Goal: Information Seeking & Learning: Check status

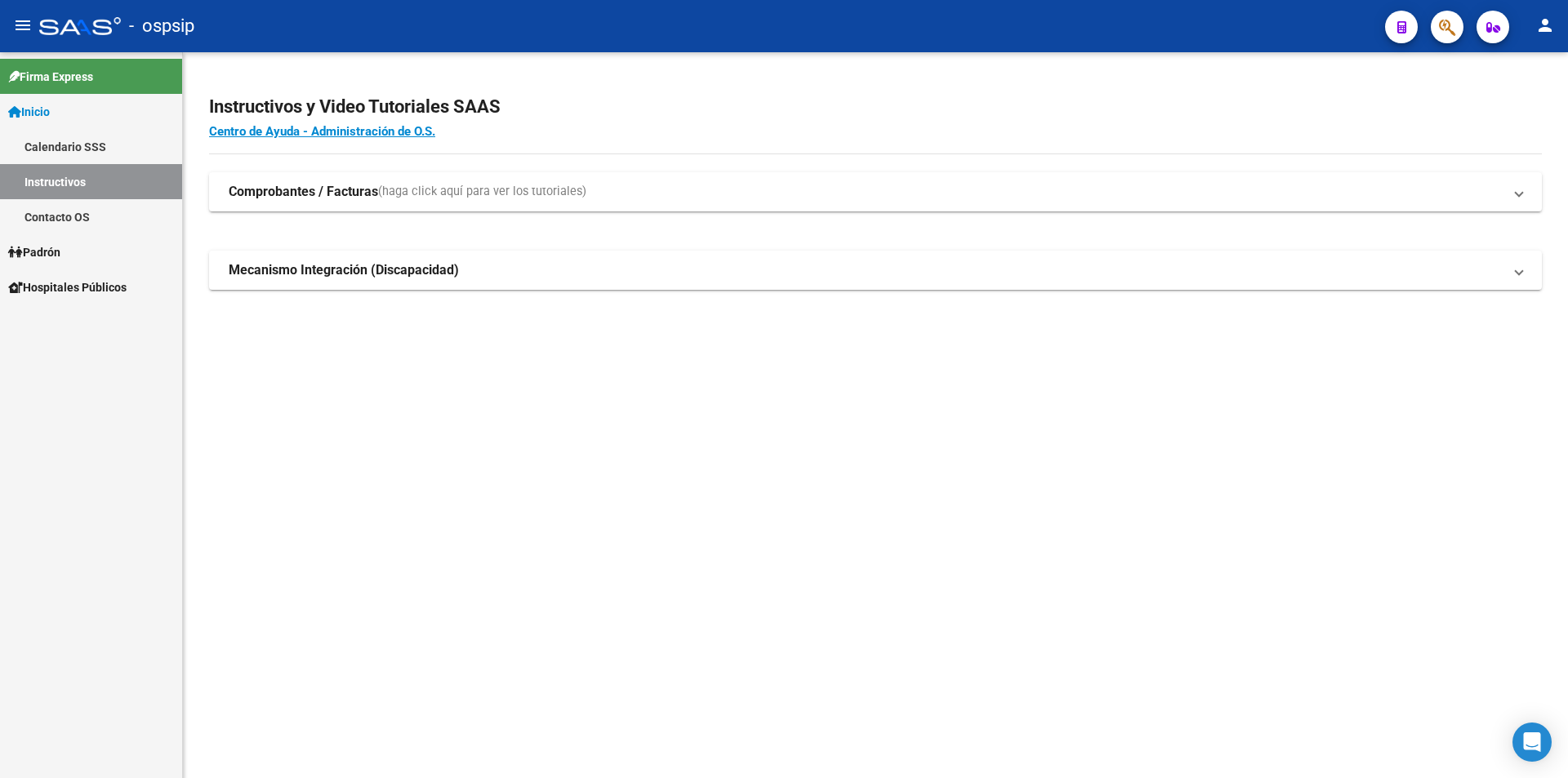
click at [82, 250] on link "Padrón" at bounding box center [91, 251] width 182 height 35
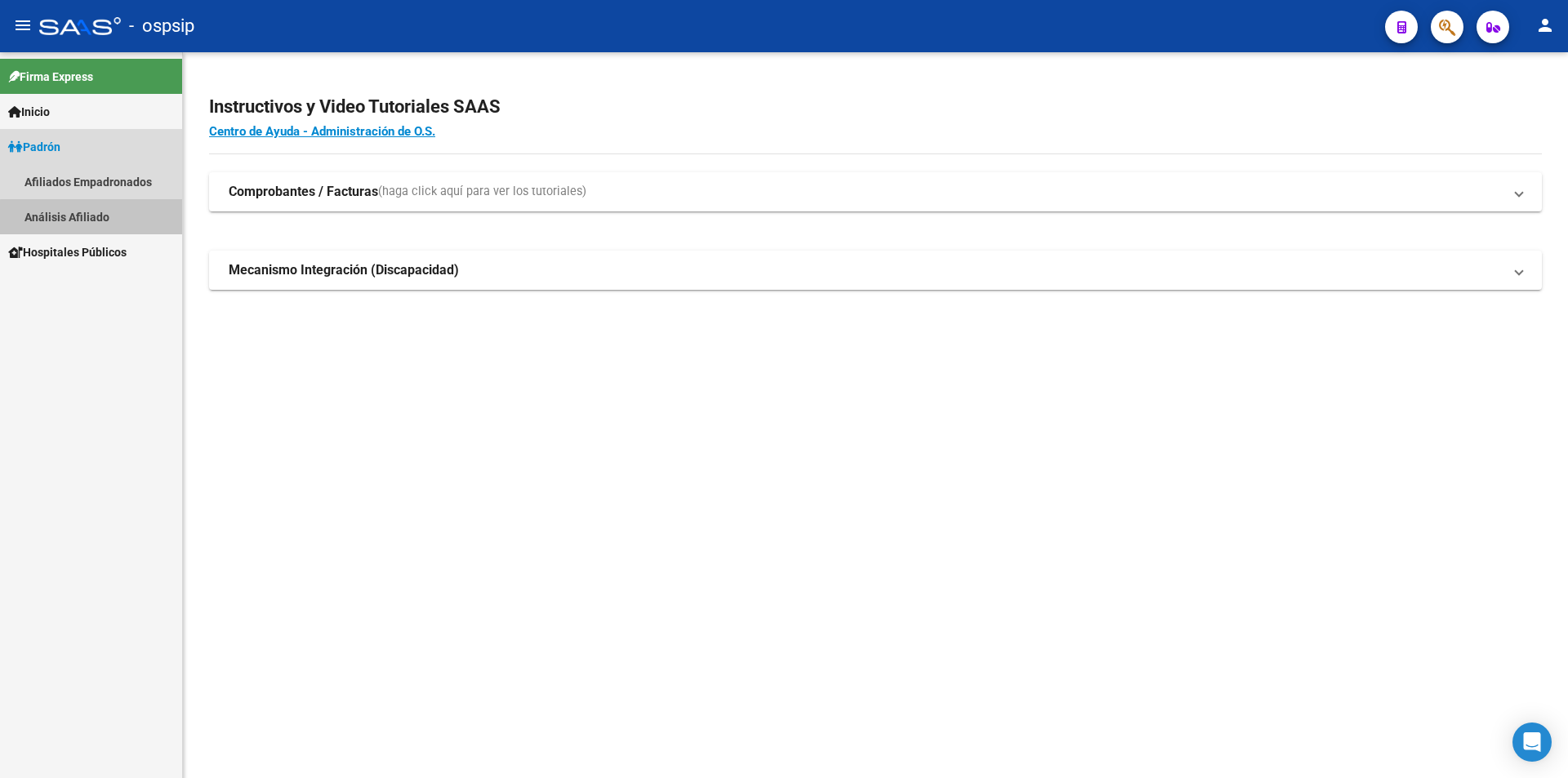
click at [103, 218] on link "Análisis Afiliado" at bounding box center [91, 217] width 182 height 35
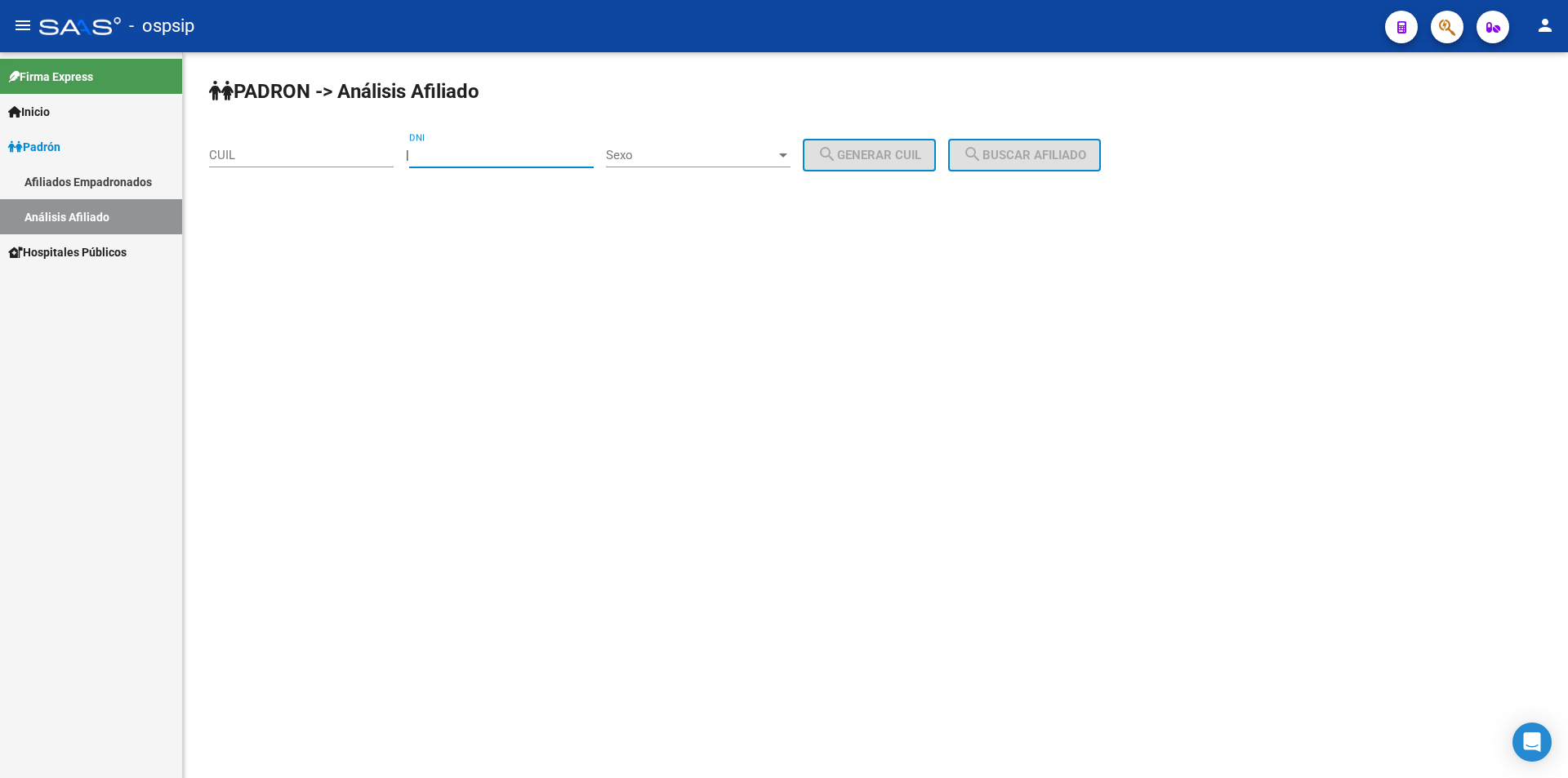
click at [451, 156] on input "DNI" at bounding box center [501, 155] width 185 height 15
click at [644, 145] on div "Sexo Sexo" at bounding box center [698, 149] width 185 height 35
drag, startPoint x: 441, startPoint y: 330, endPoint x: 453, endPoint y: 227, distance: 103.7
click at [441, 320] on div at bounding box center [784, 389] width 1568 height 778
click at [524, 152] on input "DNI" at bounding box center [501, 155] width 185 height 15
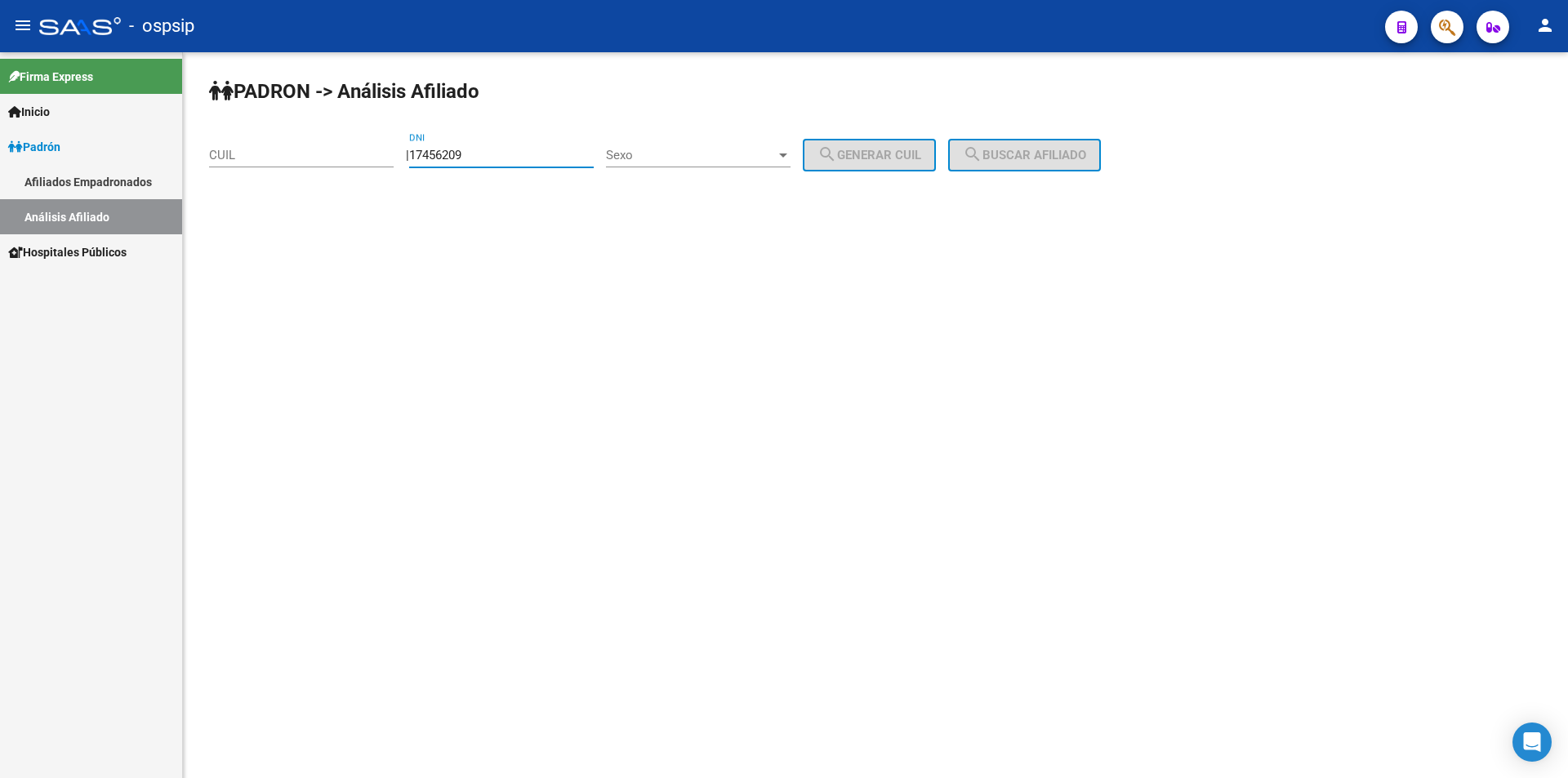
type input "17456209"
click at [776, 159] on span "Sexo" at bounding box center [690, 155] width 170 height 15
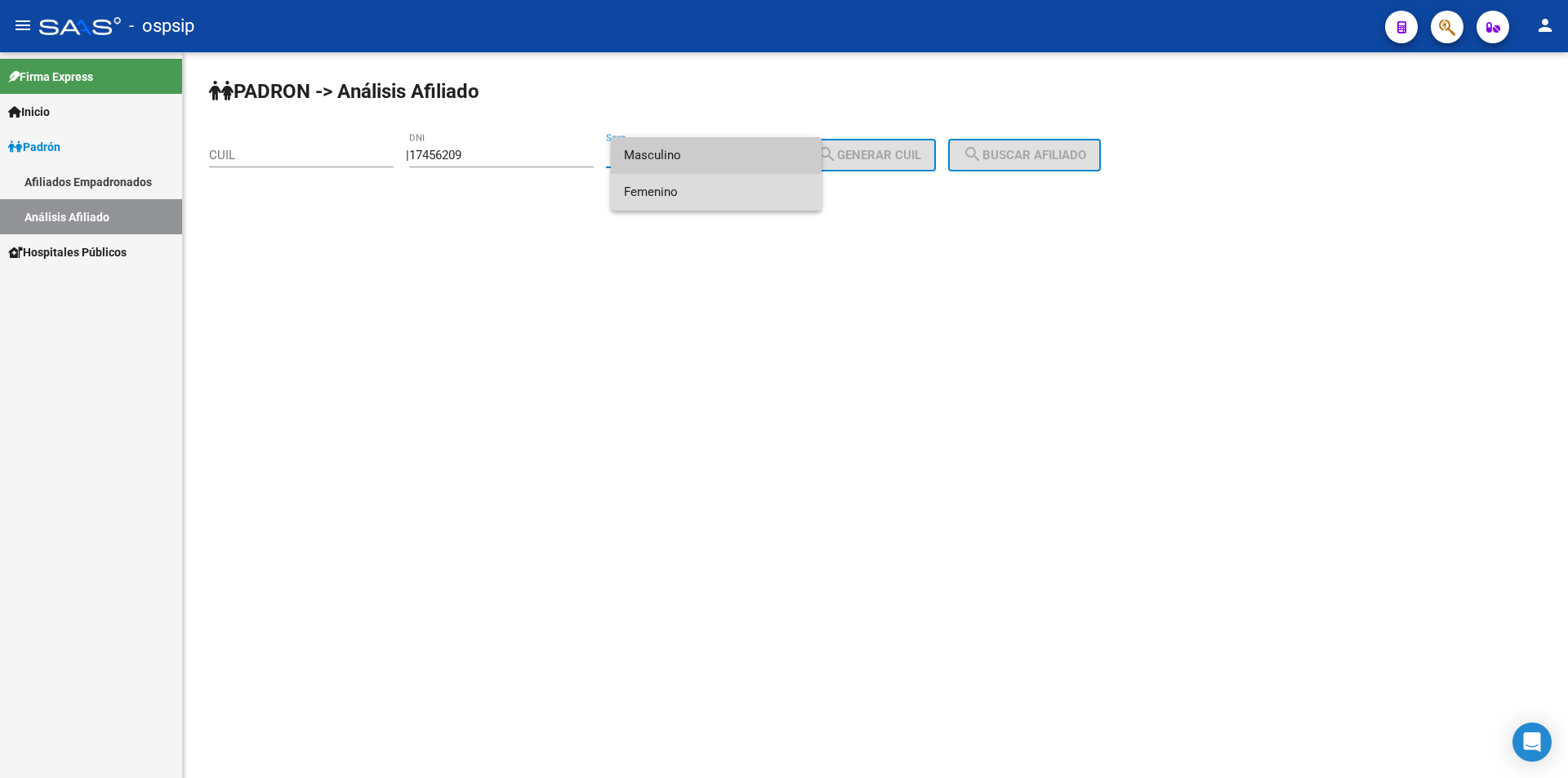
click at [714, 190] on span "Femenino" at bounding box center [716, 192] width 185 height 37
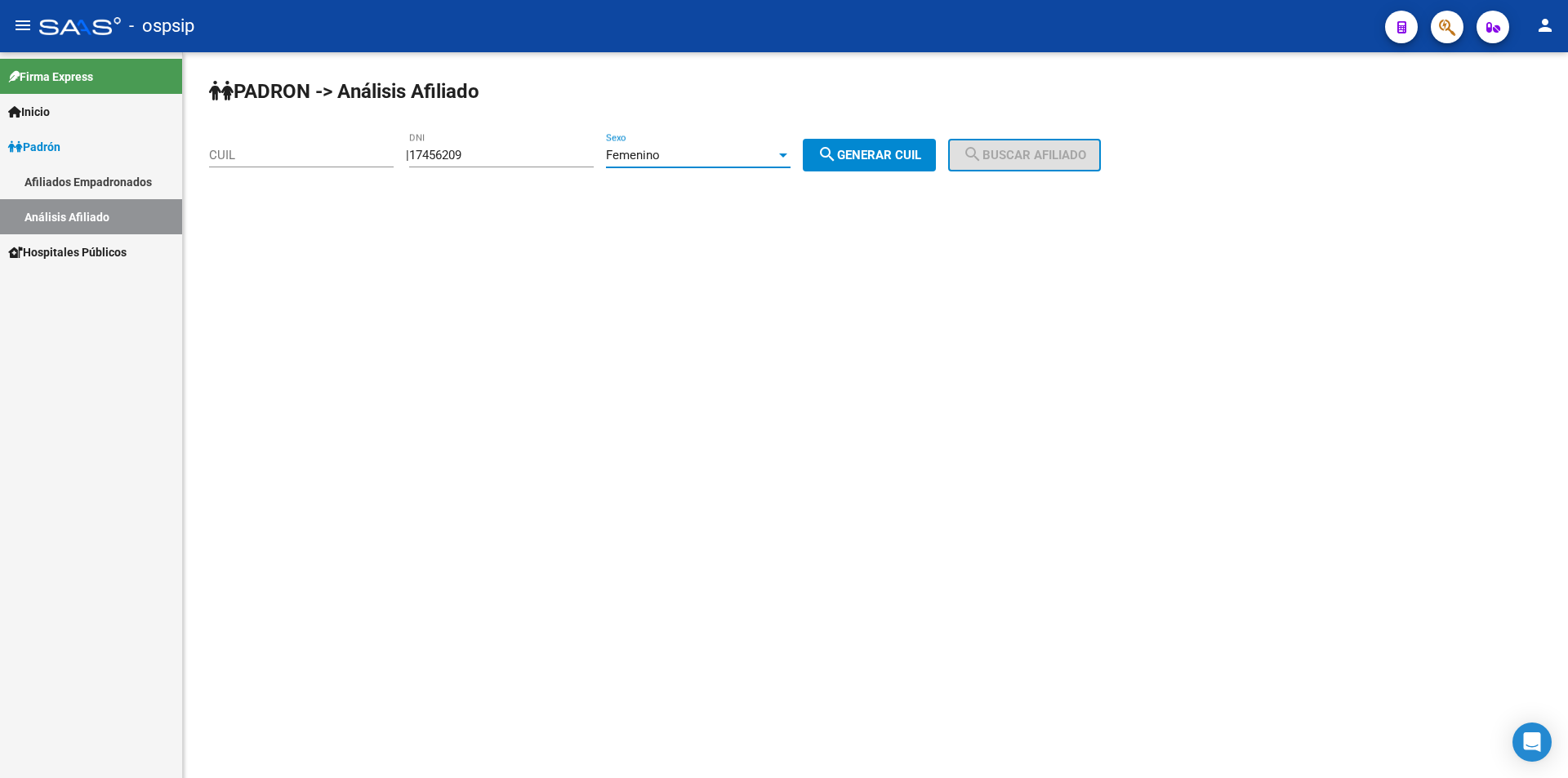
click at [837, 145] on mat-icon "search" at bounding box center [827, 154] width 20 height 20
type input "27-17456209-7"
click at [1038, 145] on button "search Buscar afiliado" at bounding box center [1024, 155] width 153 height 33
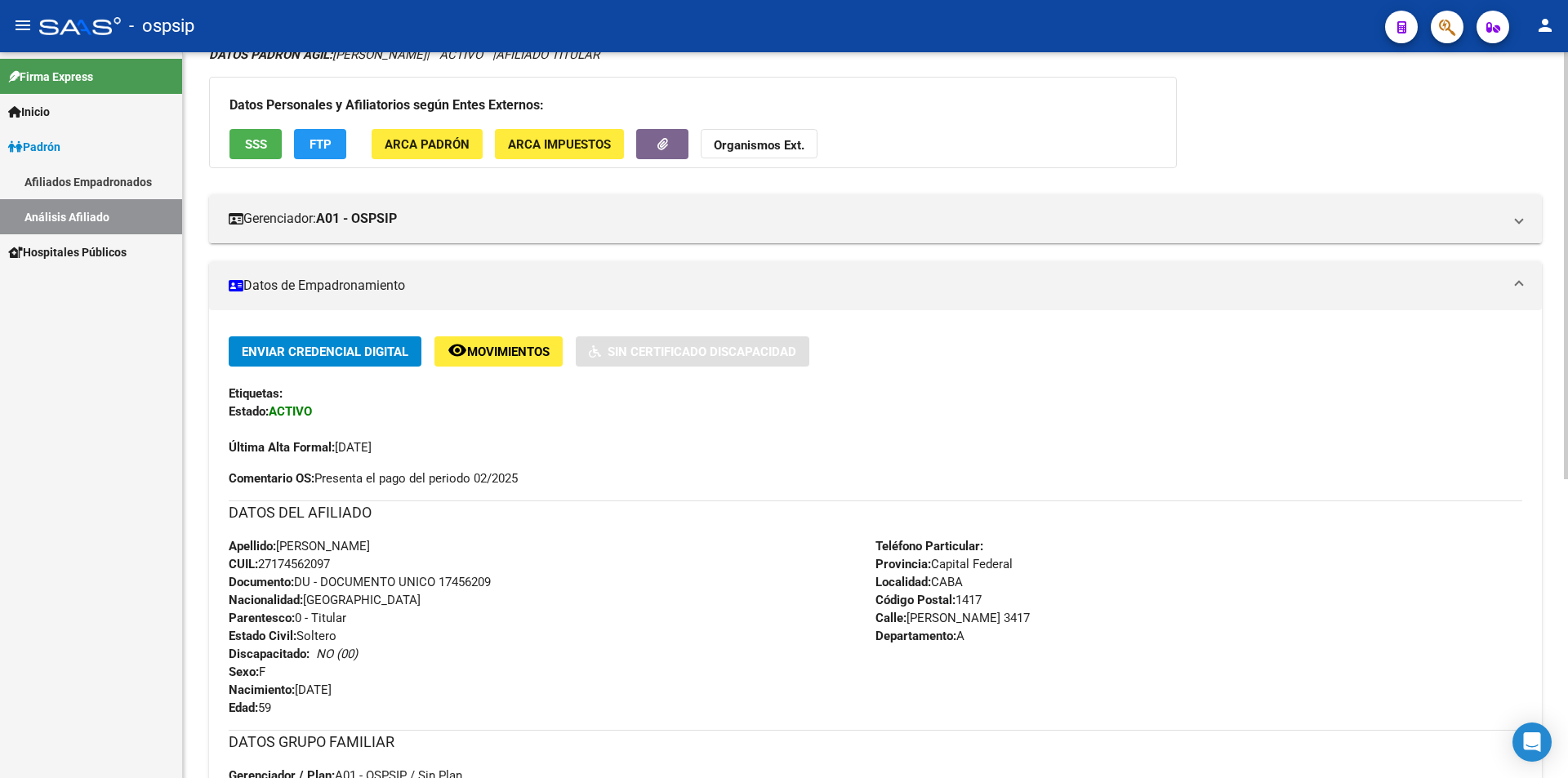
scroll to position [163, 0]
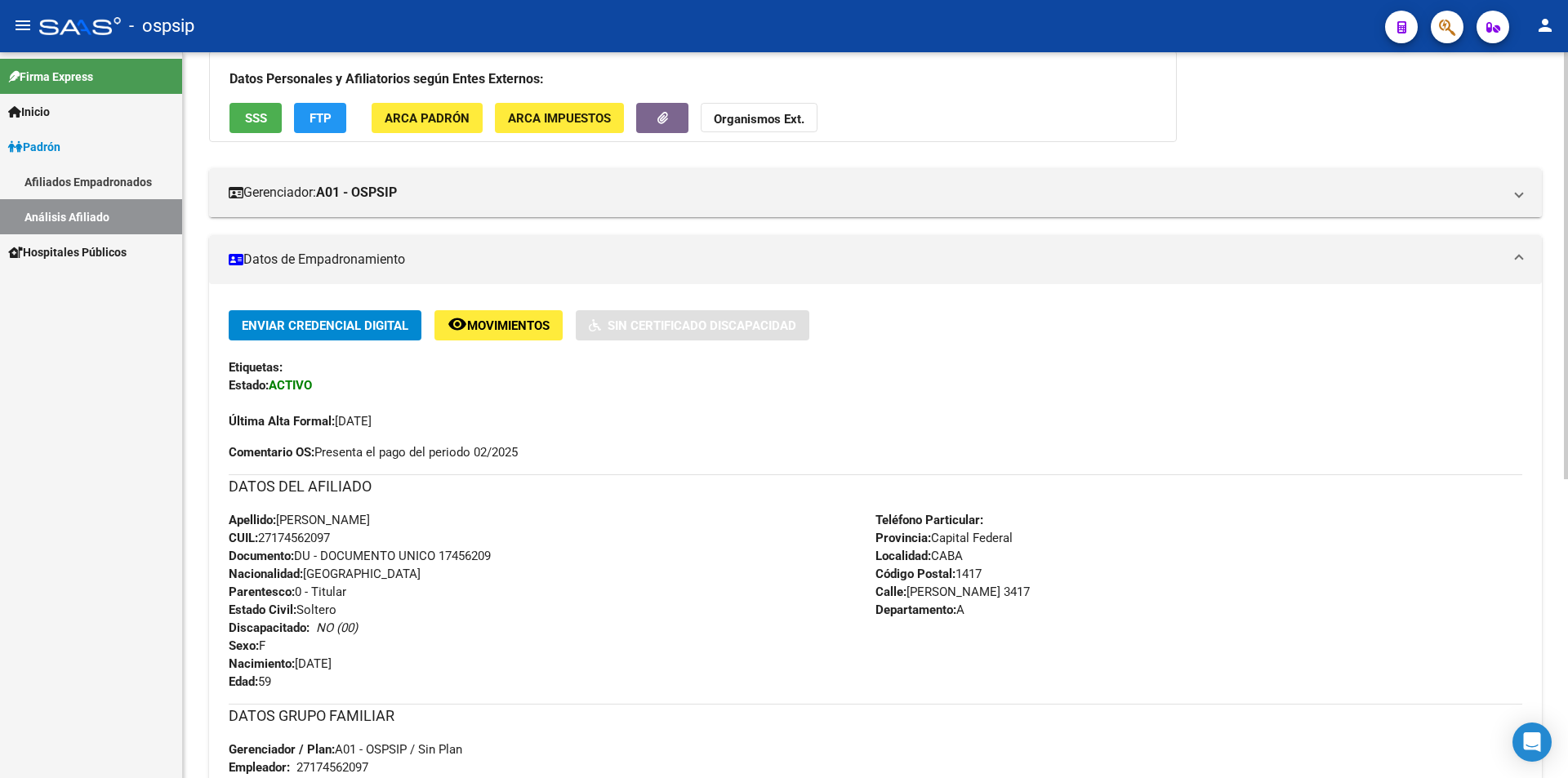
click at [1286, 144] on div "DATOS PADRÓN ÁGIL: [PERSON_NAME] | ACTIVO | AFILIADO TITULAR Datos Personales y…" at bounding box center [875, 551] width 1332 height 1063
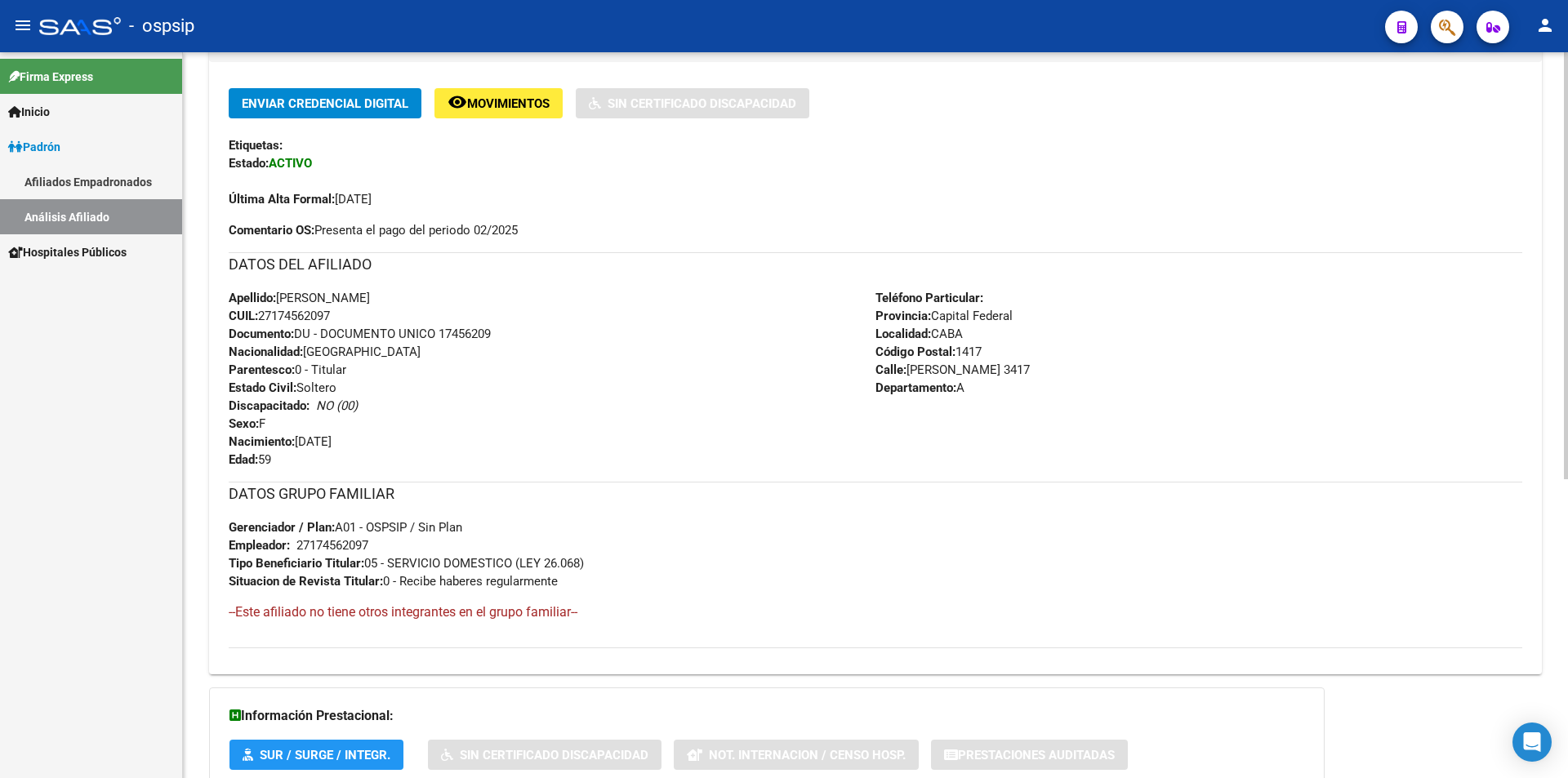
scroll to position [408, 0]
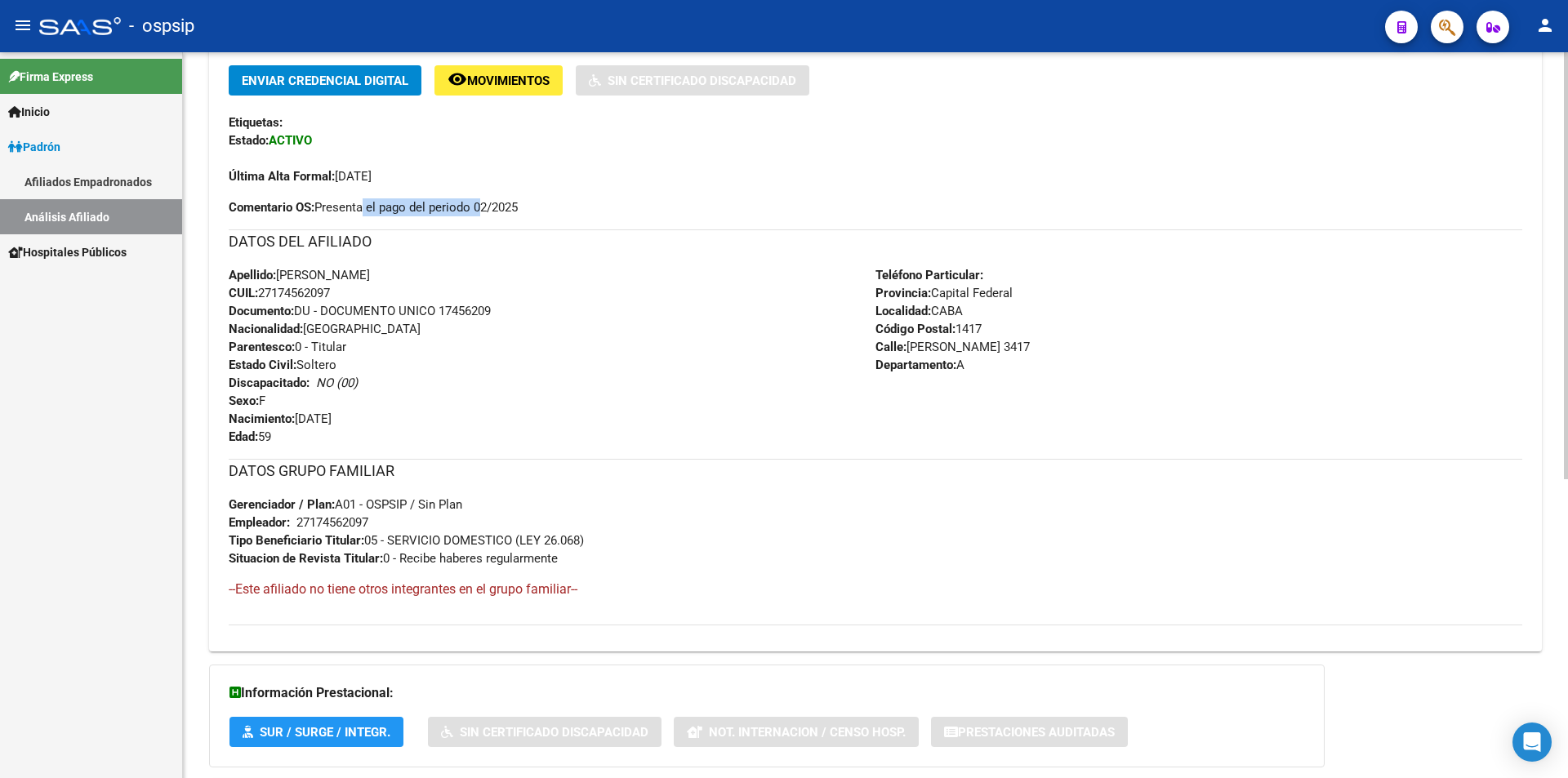
drag, startPoint x: 370, startPoint y: 203, endPoint x: 479, endPoint y: 200, distance: 109.0
click at [479, 200] on span "Comentario OS: Presenta el pago del periodo 02/2025" at bounding box center [373, 207] width 289 height 18
drag, startPoint x: 344, startPoint y: 200, endPoint x: 468, endPoint y: 202, distance: 124.0
click at [468, 202] on span "Comentario OS: Presenta el pago del periodo 02/2025" at bounding box center [373, 207] width 289 height 18
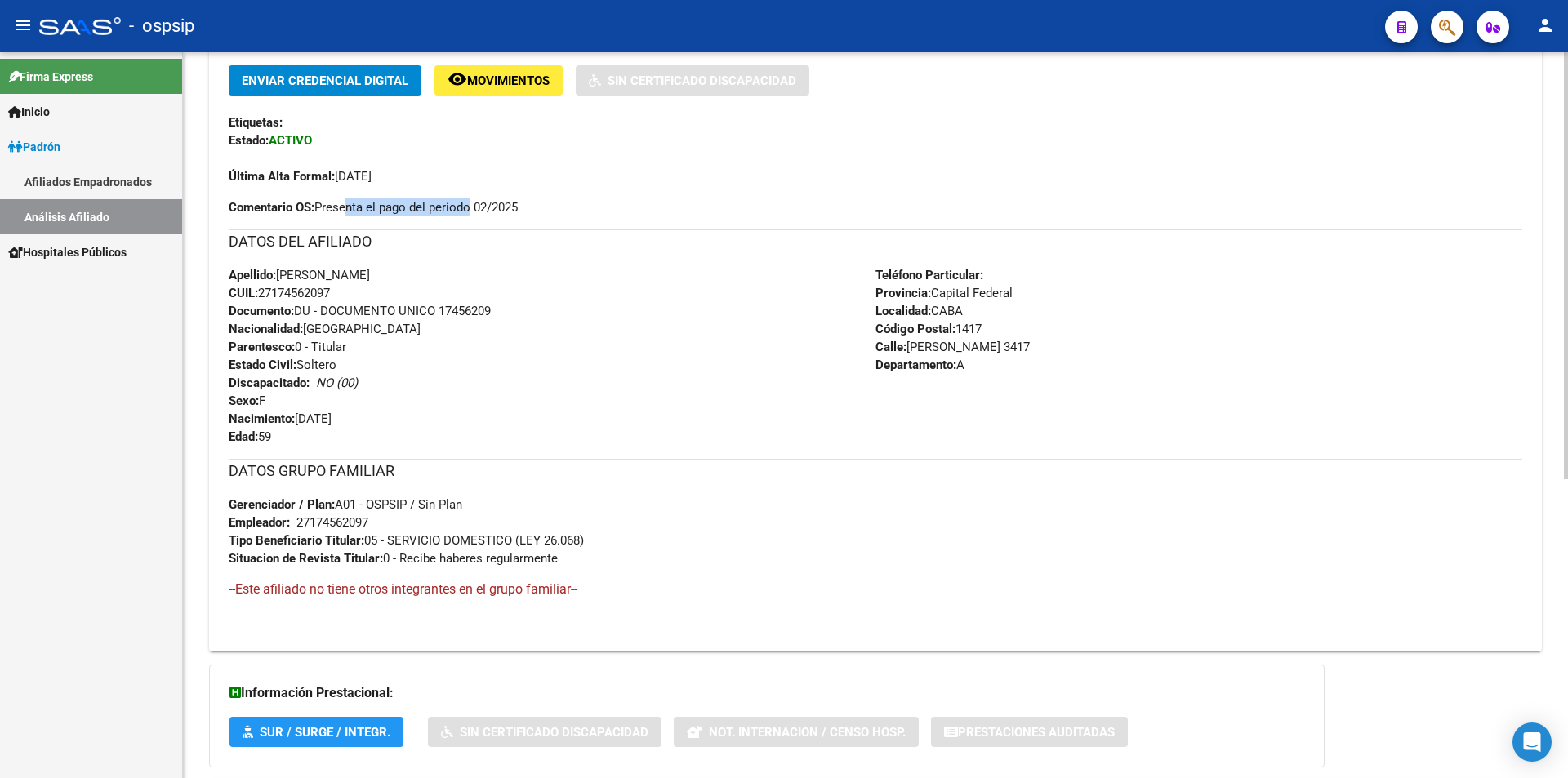
click at [468, 202] on span "Comentario OS: Presenta el pago del periodo 02/2025" at bounding box center [373, 207] width 289 height 18
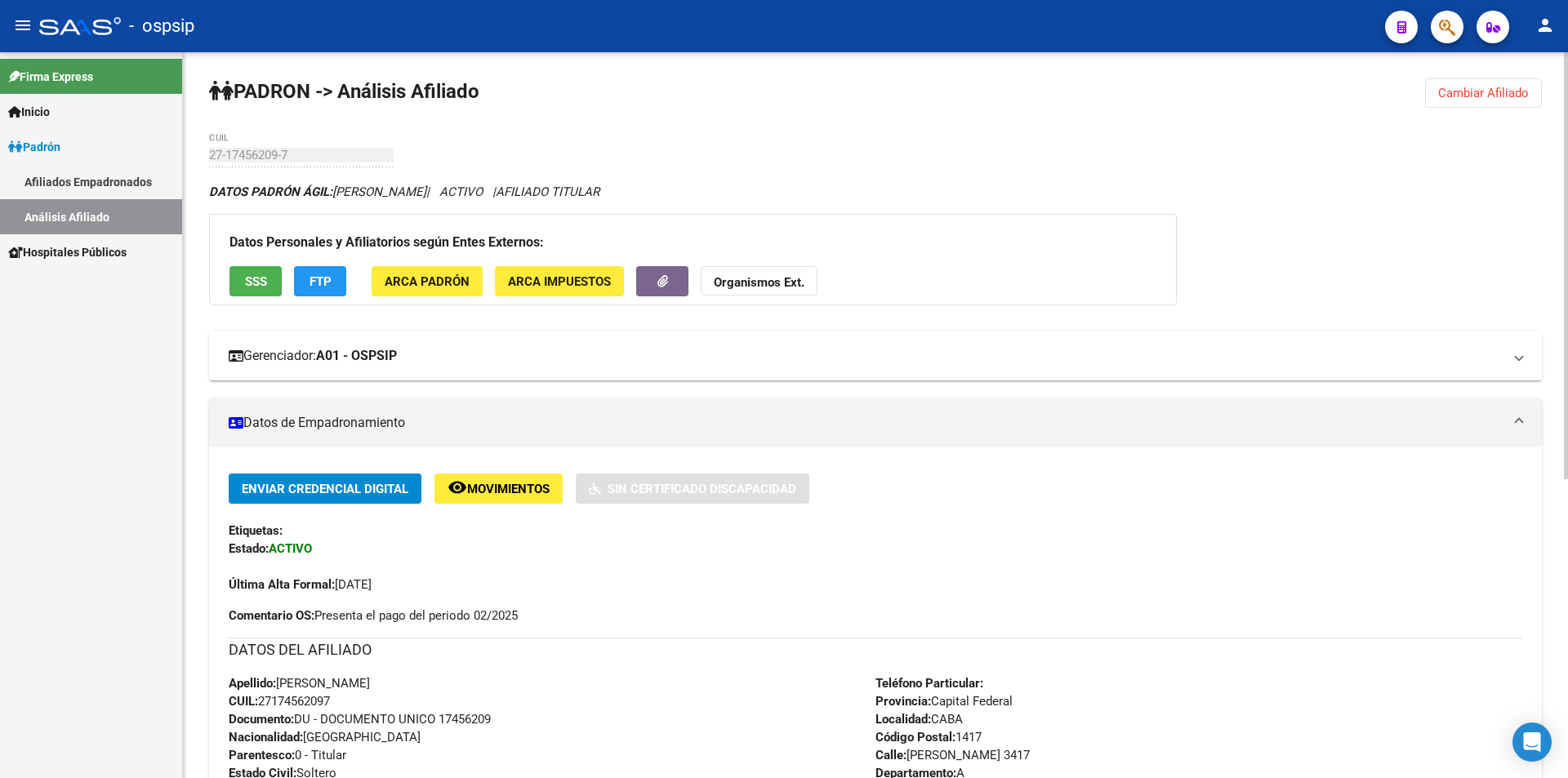
scroll to position [507, 0]
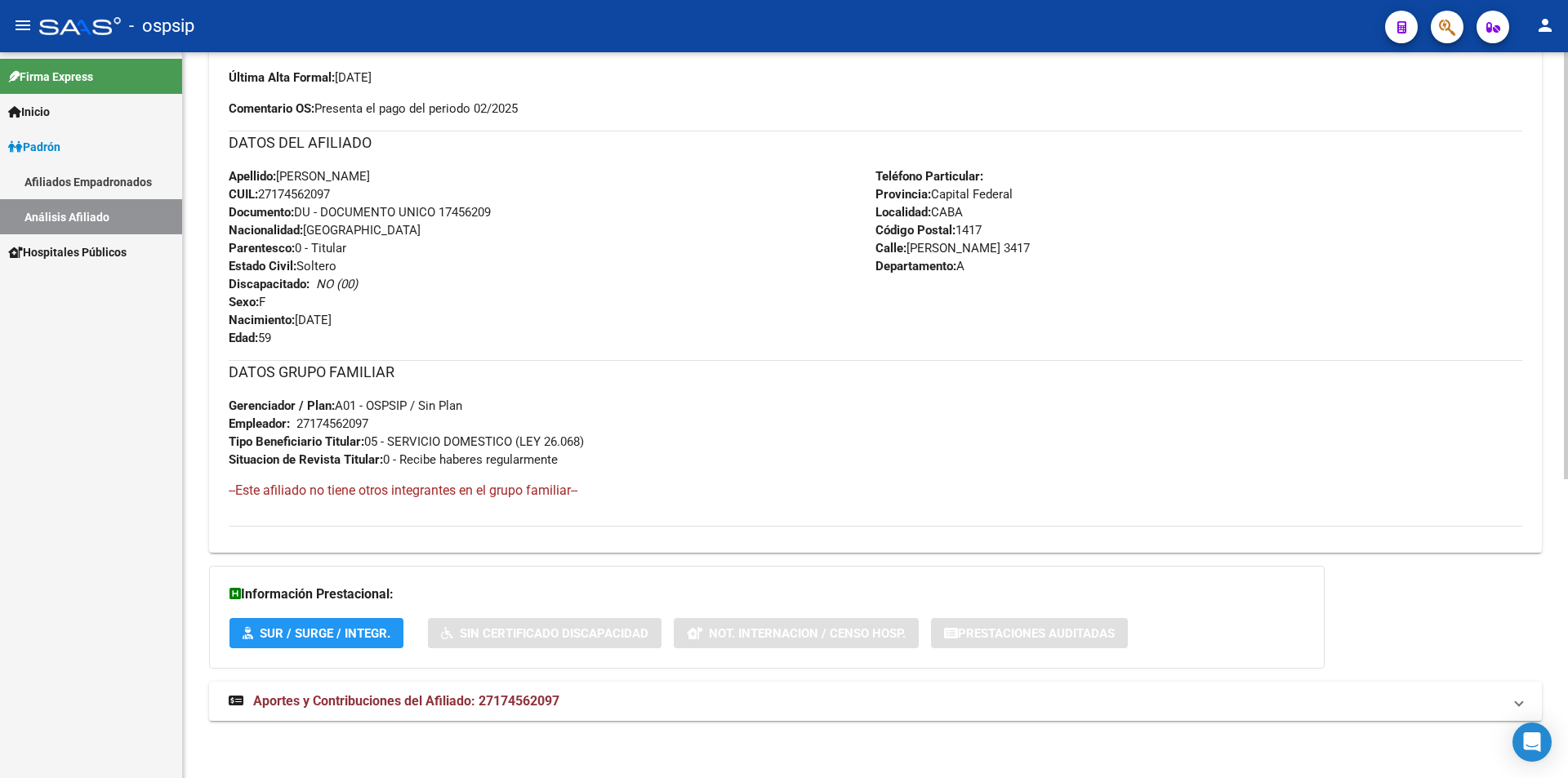
drag, startPoint x: 227, startPoint y: 177, endPoint x: 618, endPoint y: 460, distance: 482.7
click at [618, 463] on div "Enviar Credencial Digital remove_red_eye Movimientos Sin Certificado Discapacid…" at bounding box center [875, 252] width 1332 height 572
click at [730, 295] on div "Apellido: [PERSON_NAME] CUIL: 27174562097 Documento: DU - DOCUMENTO UNICO 17456…" at bounding box center [552, 257] width 647 height 180
drag, startPoint x: 229, startPoint y: 174, endPoint x: 629, endPoint y: 446, distance: 483.7
click at [625, 452] on div "Enviar Credencial Digital remove_red_eye Movimientos Sin Certificado Discapacid…" at bounding box center [875, 246] width 1293 height 560
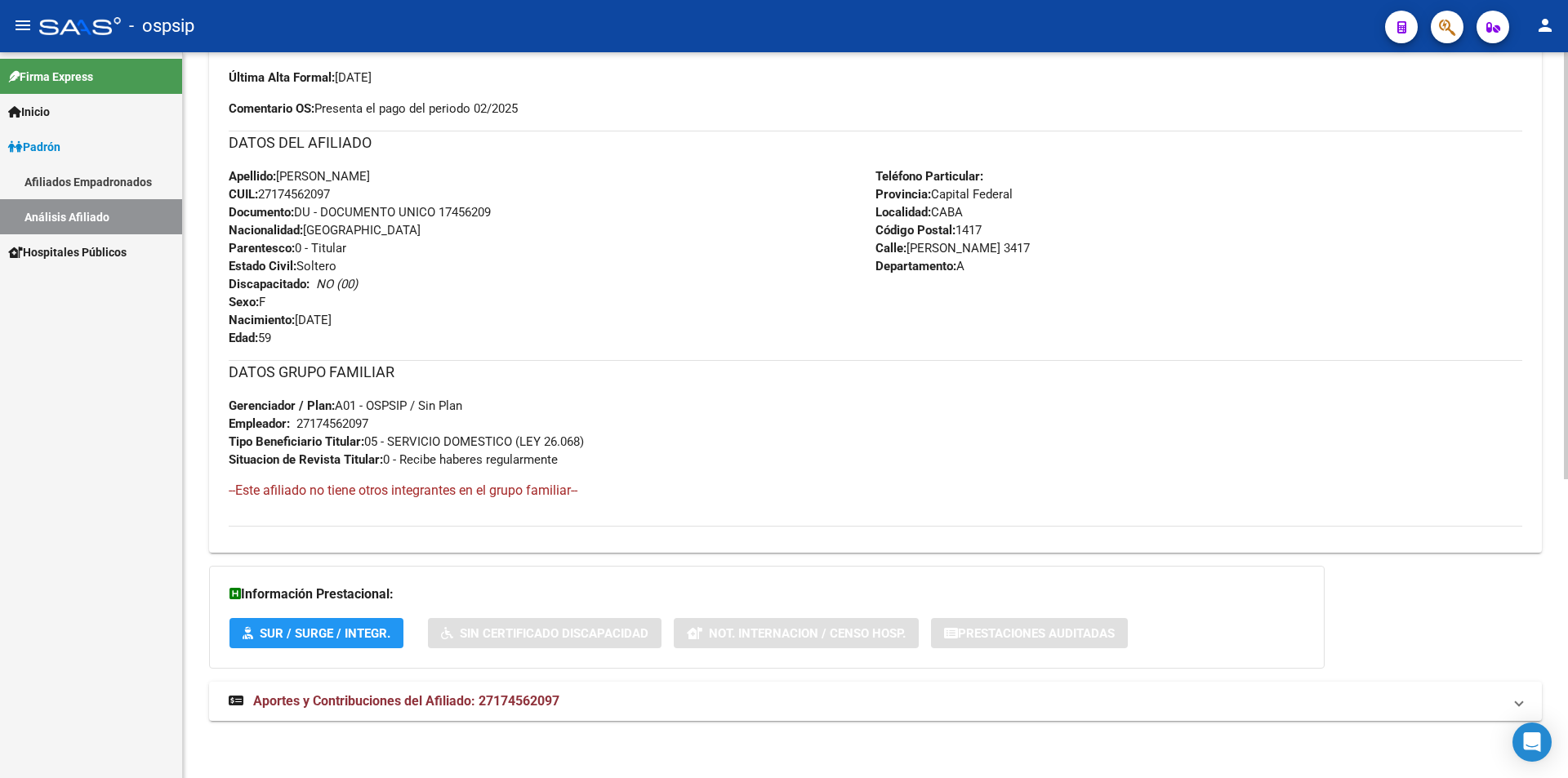
click at [1160, 411] on div "DATOS GRUPO FAMILIAR Gerenciador / Plan: A01 - OSPSIP / Sin Plan Empleador: 271…" at bounding box center [875, 414] width 1293 height 109
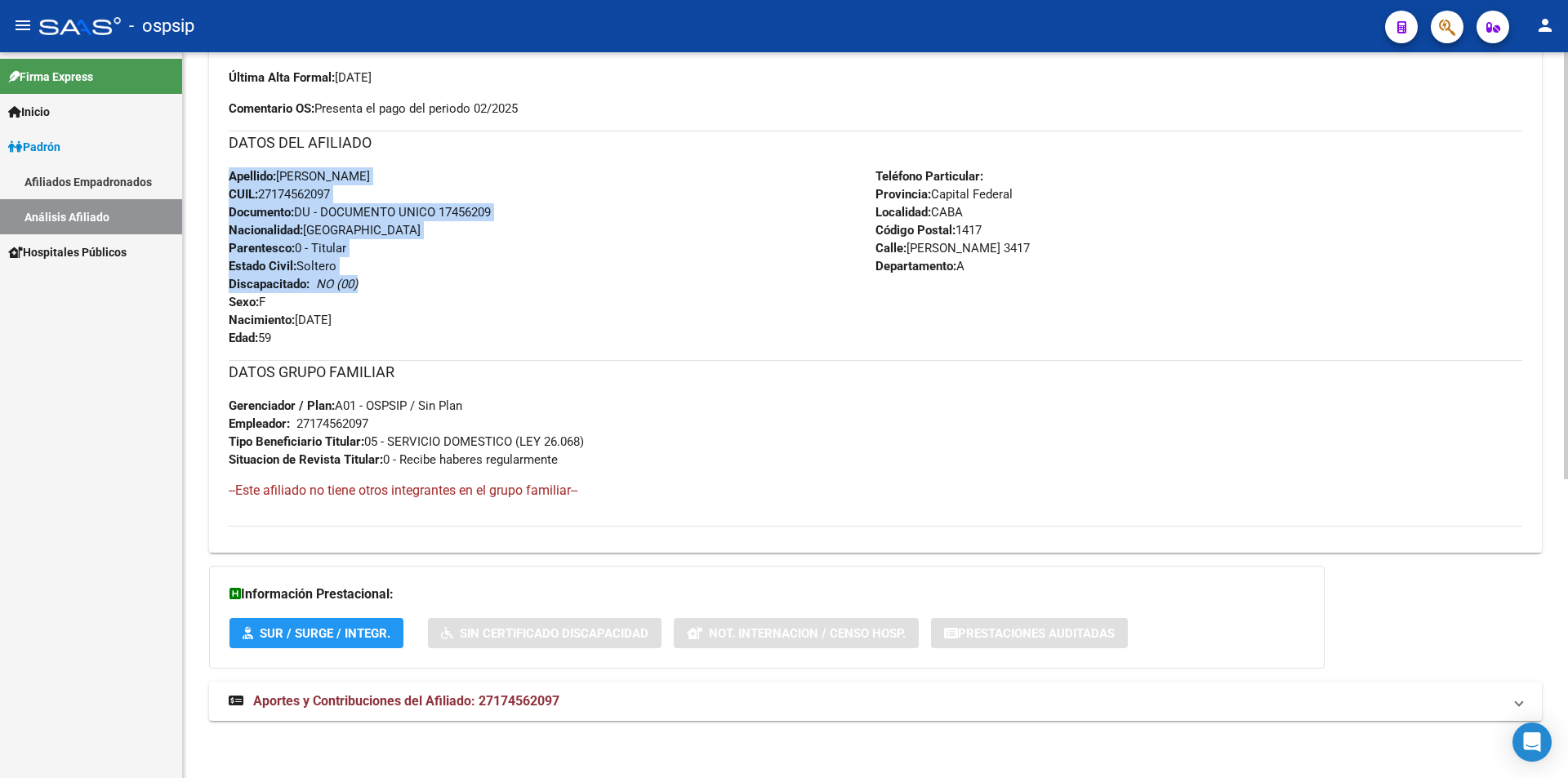
drag, startPoint x: 229, startPoint y: 171, endPoint x: 492, endPoint y: 288, distance: 287.9
click at [492, 288] on div "Apellido: [PERSON_NAME] CUIL: 27174562097 Documento: DU - DOCUMENTO UNICO 17456…" at bounding box center [552, 257] width 647 height 180
click at [539, 275] on div "Apellido: [PERSON_NAME] CUIL: 27174562097 Documento: DU - DOCUMENTO UNICO 17456…" at bounding box center [552, 257] width 647 height 180
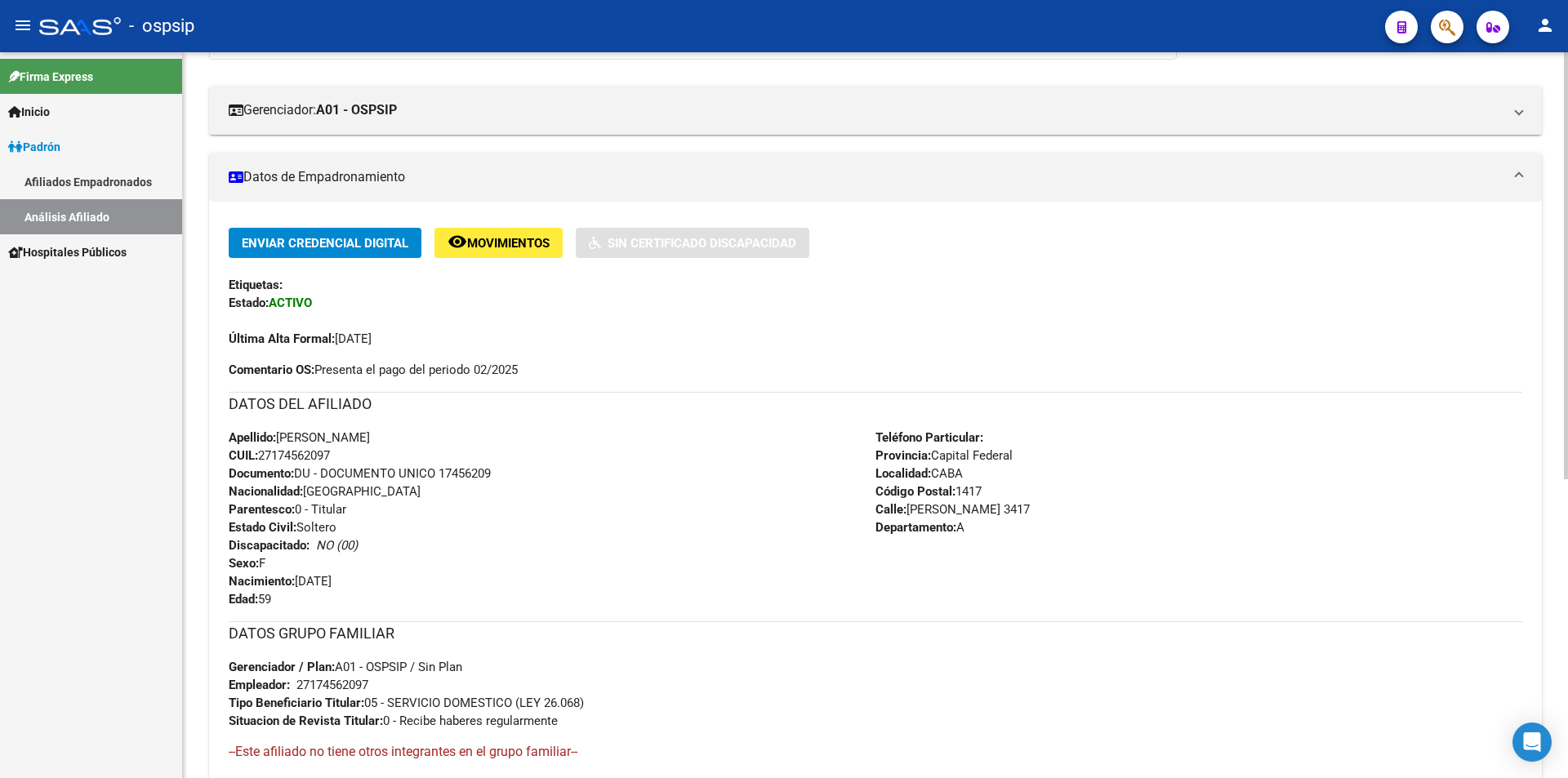
scroll to position [17, 0]
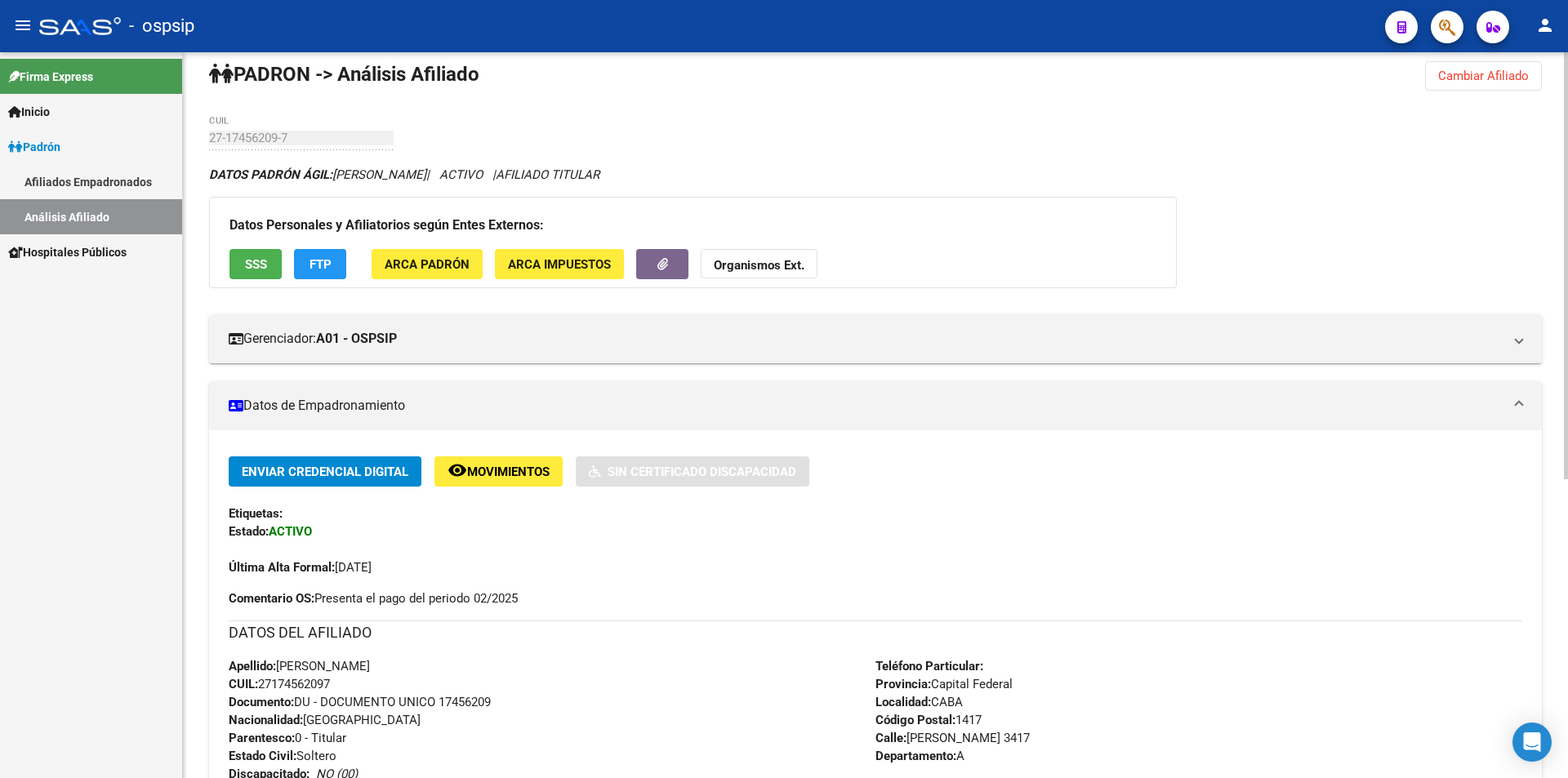
click at [1491, 74] on span "Cambiar Afiliado" at bounding box center [1482, 75] width 91 height 15
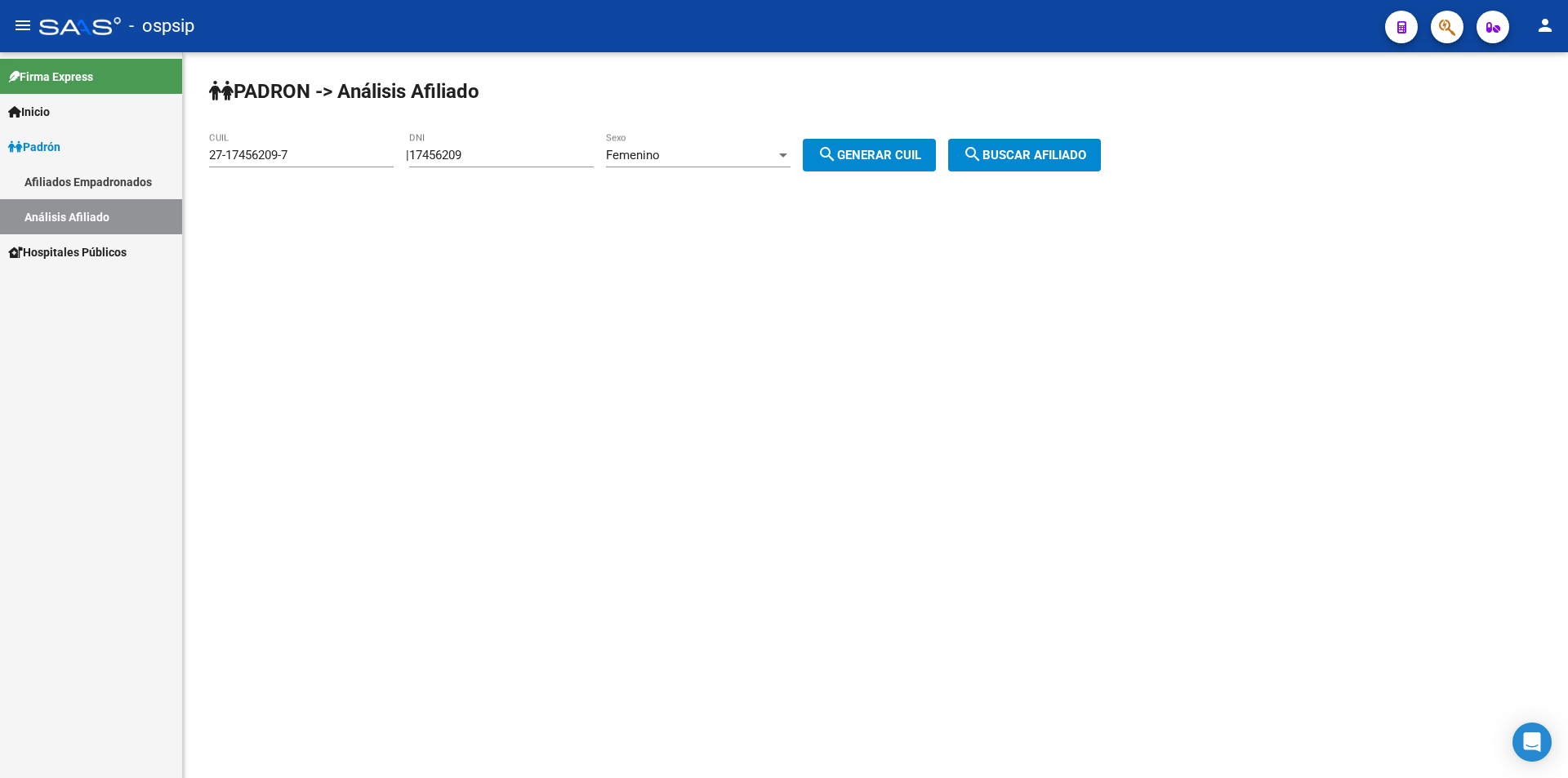
scroll to position [0, 0]
drag, startPoint x: 515, startPoint y: 155, endPoint x: 305, endPoint y: 168, distance: 210.4
click at [302, 162] on app-analisis-afiliado "PADRON -> Análisis Afiliado 27-17456209-7 CUIL | 17456209 DNI Femenino Sexo sea…" at bounding box center [661, 155] width 904 height 15
click at [721, 148] on div "Femenino" at bounding box center [690, 155] width 170 height 15
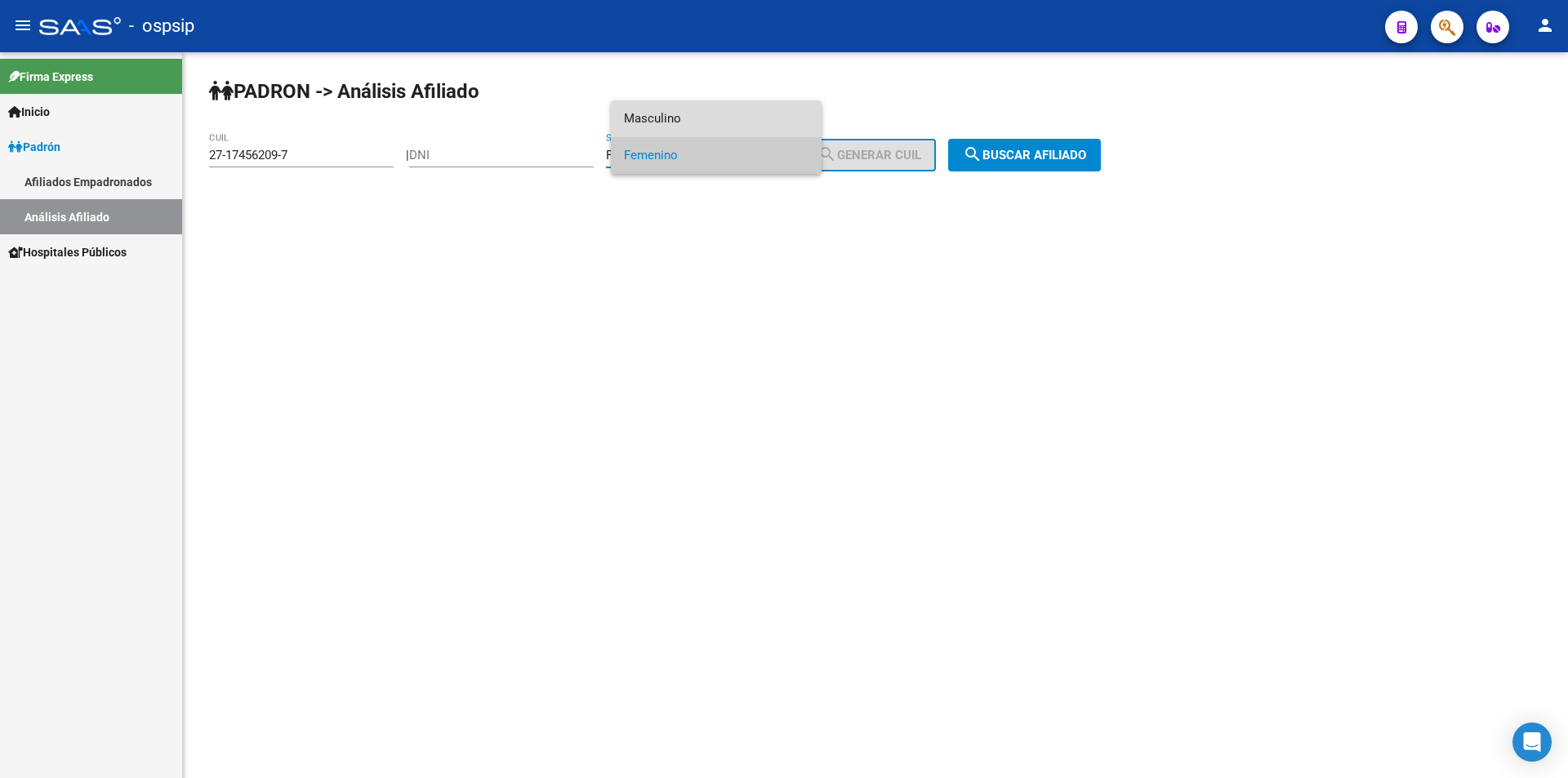
click at [668, 114] on span "Masculino" at bounding box center [716, 118] width 185 height 37
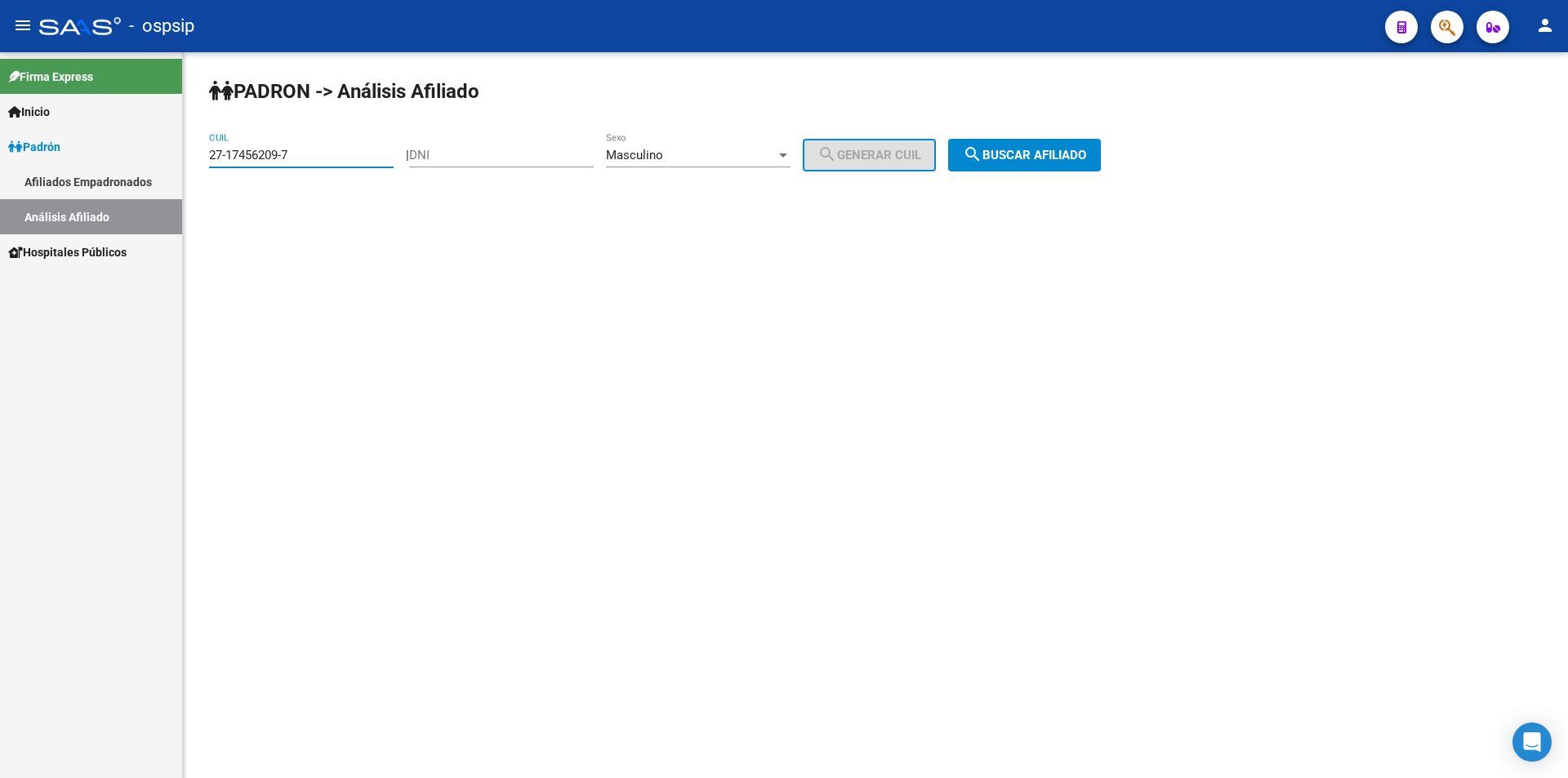
drag, startPoint x: 345, startPoint y: 153, endPoint x: 75, endPoint y: 139, distance: 270.4
click at [37, 157] on mat-sidenav-container "Firma Express Inicio Calendario SSS Instructivos Contacto OS Padrón Afiliados E…" at bounding box center [784, 414] width 1568 height 725
type input "20-402781"
drag, startPoint x: 286, startPoint y: 155, endPoint x: 97, endPoint y: 159, distance: 189.0
click at [97, 159] on mat-sidenav-container "Firma Express Inicio Calendario SSS Instructivos Contacto OS Padrón Afiliados E…" at bounding box center [784, 414] width 1568 height 725
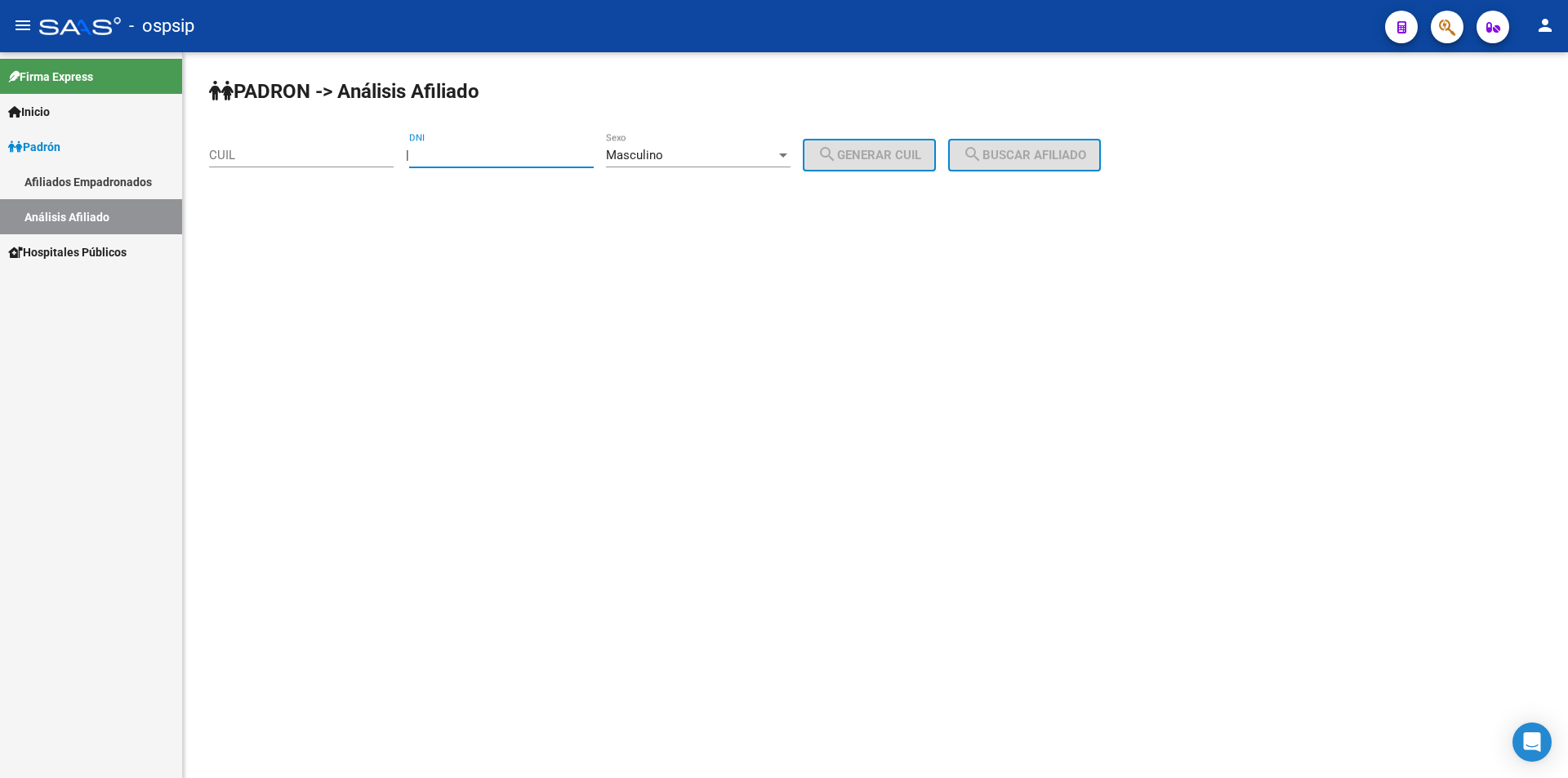
click at [477, 152] on input "DNI" at bounding box center [501, 155] width 185 height 15
drag, startPoint x: 462, startPoint y: 142, endPoint x: 434, endPoint y: 152, distance: 29.7
paste input "20402781"
click at [444, 152] on input "DNI" at bounding box center [501, 155] width 185 height 15
type input "20402781"
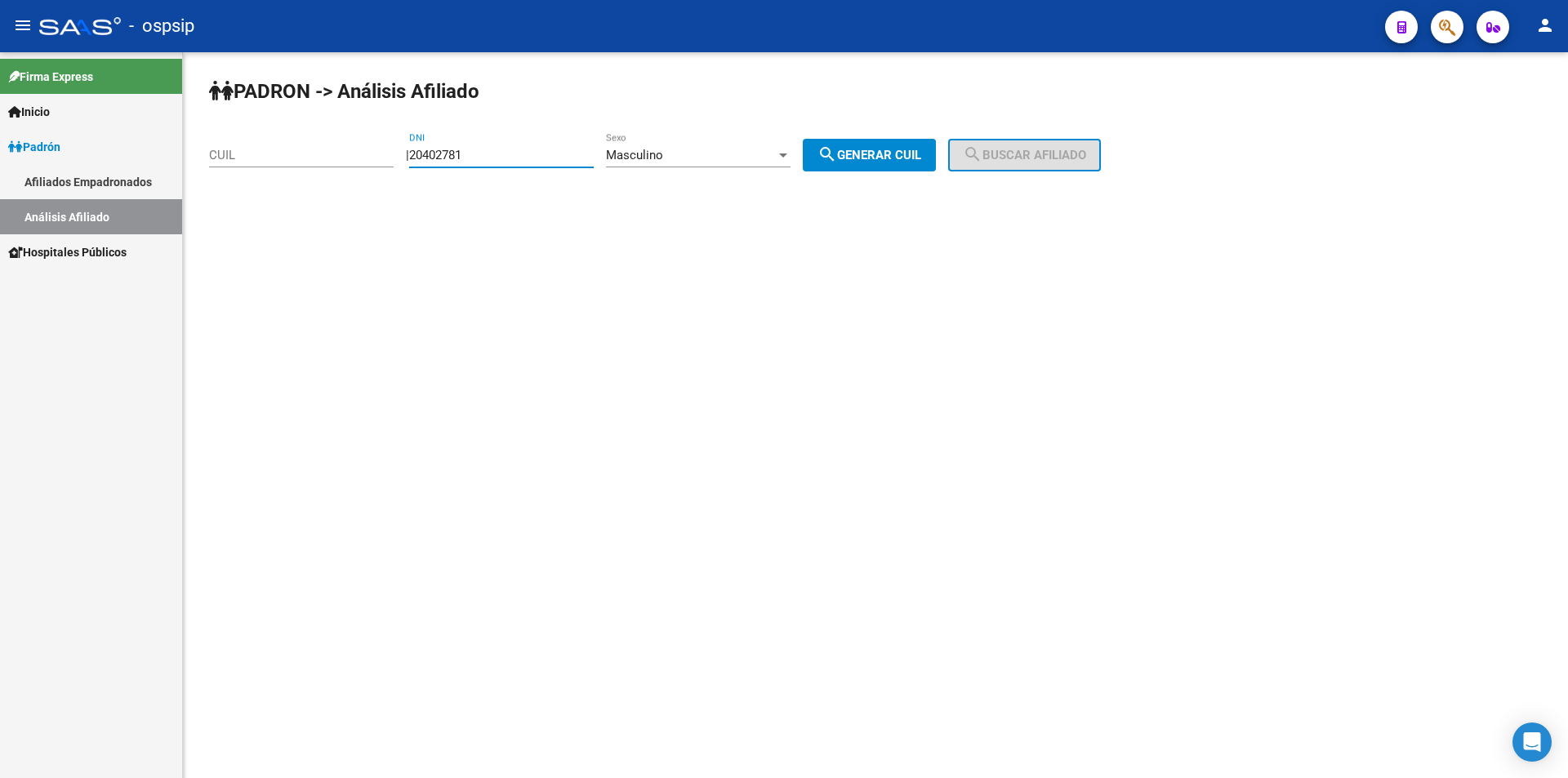
click at [864, 143] on button "search Generar CUIL" at bounding box center [869, 155] width 133 height 33
type input "20-20402781-2"
click at [1059, 161] on span "search Buscar afiliado" at bounding box center [1024, 155] width 124 height 15
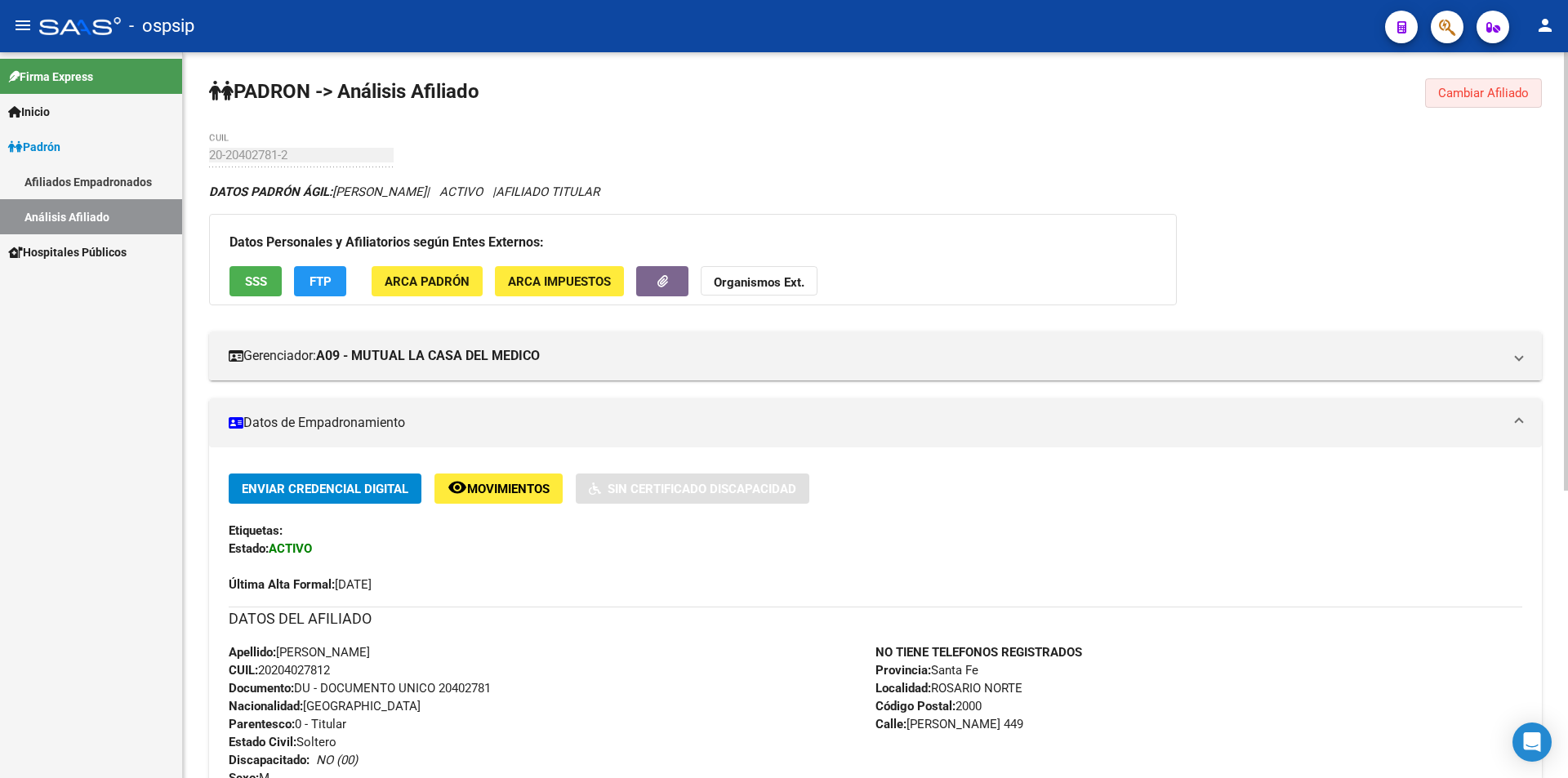
click at [1494, 97] on span "Cambiar Afiliado" at bounding box center [1482, 92] width 91 height 15
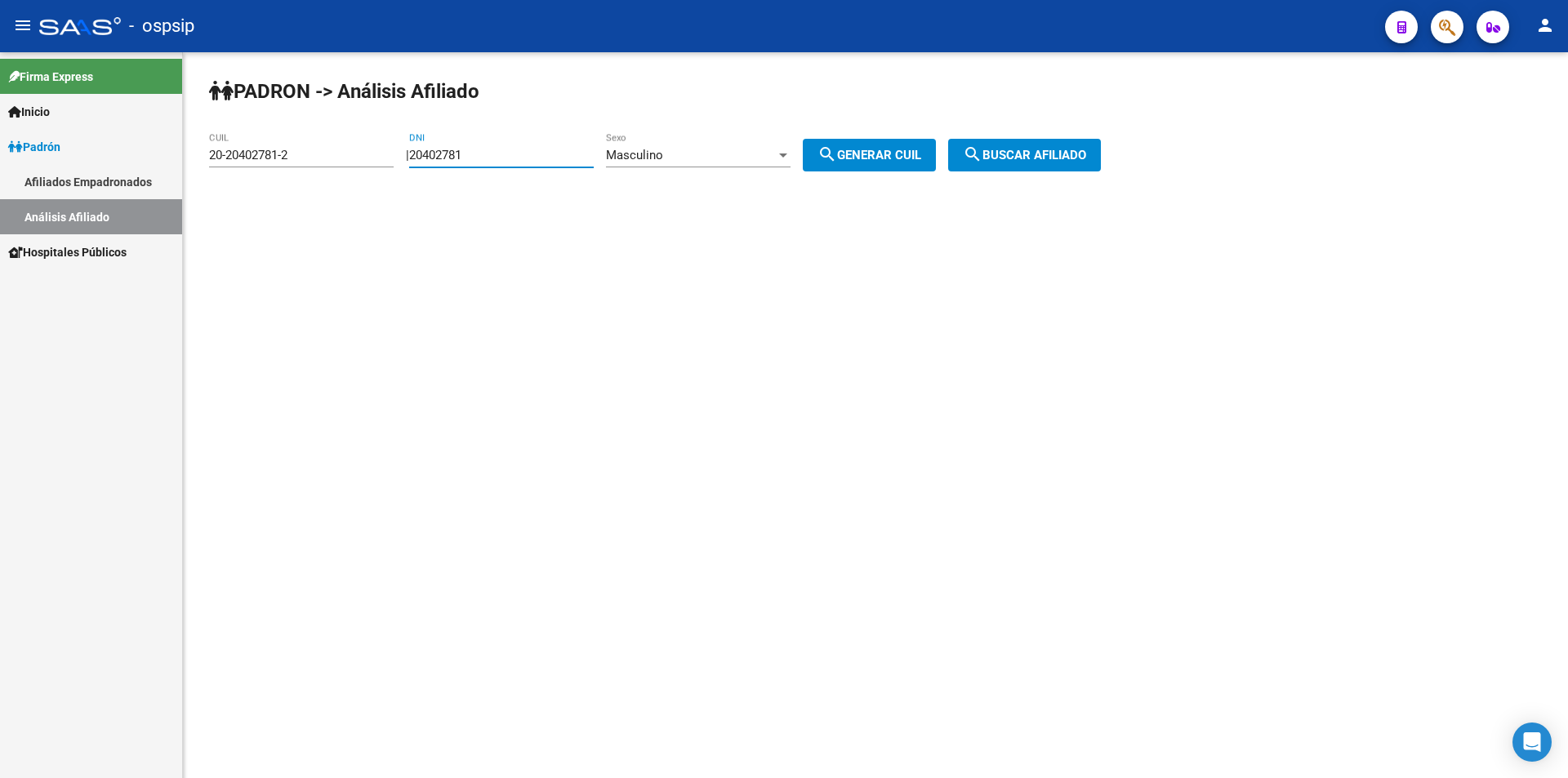
drag, startPoint x: 542, startPoint y: 149, endPoint x: 285, endPoint y: 149, distance: 257.0
click at [285, 149] on app-analisis-afiliado "PADRON -> Análisis Afiliado 20-20402781-2 CUIL | 20402781 DNI Masculino Sexo se…" at bounding box center [661, 155] width 904 height 15
type input "56467614"
drag, startPoint x: 308, startPoint y: 154, endPoint x: 136, endPoint y: 168, distance: 172.6
click at [136, 168] on mat-sidenav-container "Firma Express Inicio Calendario SSS Instructivos Contacto OS Padrón Afiliados E…" at bounding box center [784, 414] width 1568 height 725
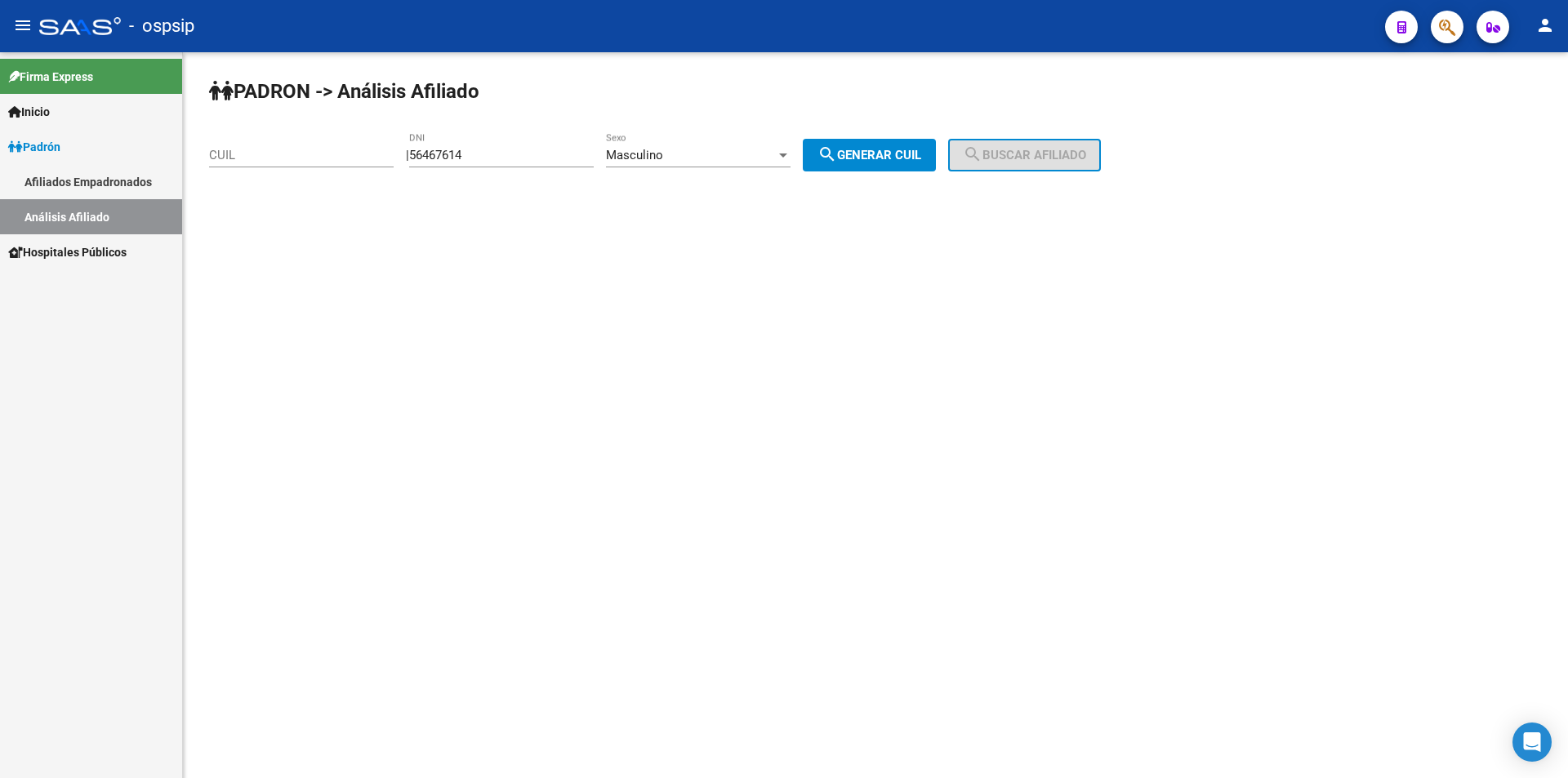
click at [911, 135] on div "PADRON -> Análisis Afiliado CUIL | 56467614 DNI Masculino Sexo search Generar C…" at bounding box center [875, 137] width 1385 height 171
drag, startPoint x: 921, startPoint y: 155, endPoint x: 978, endPoint y: 147, distance: 57.6
click at [921, 155] on span "search Generar CUIL" at bounding box center [869, 155] width 104 height 15
type input "20-56467614-5"
click at [1014, 142] on button "search Buscar afiliado" at bounding box center [1024, 155] width 153 height 33
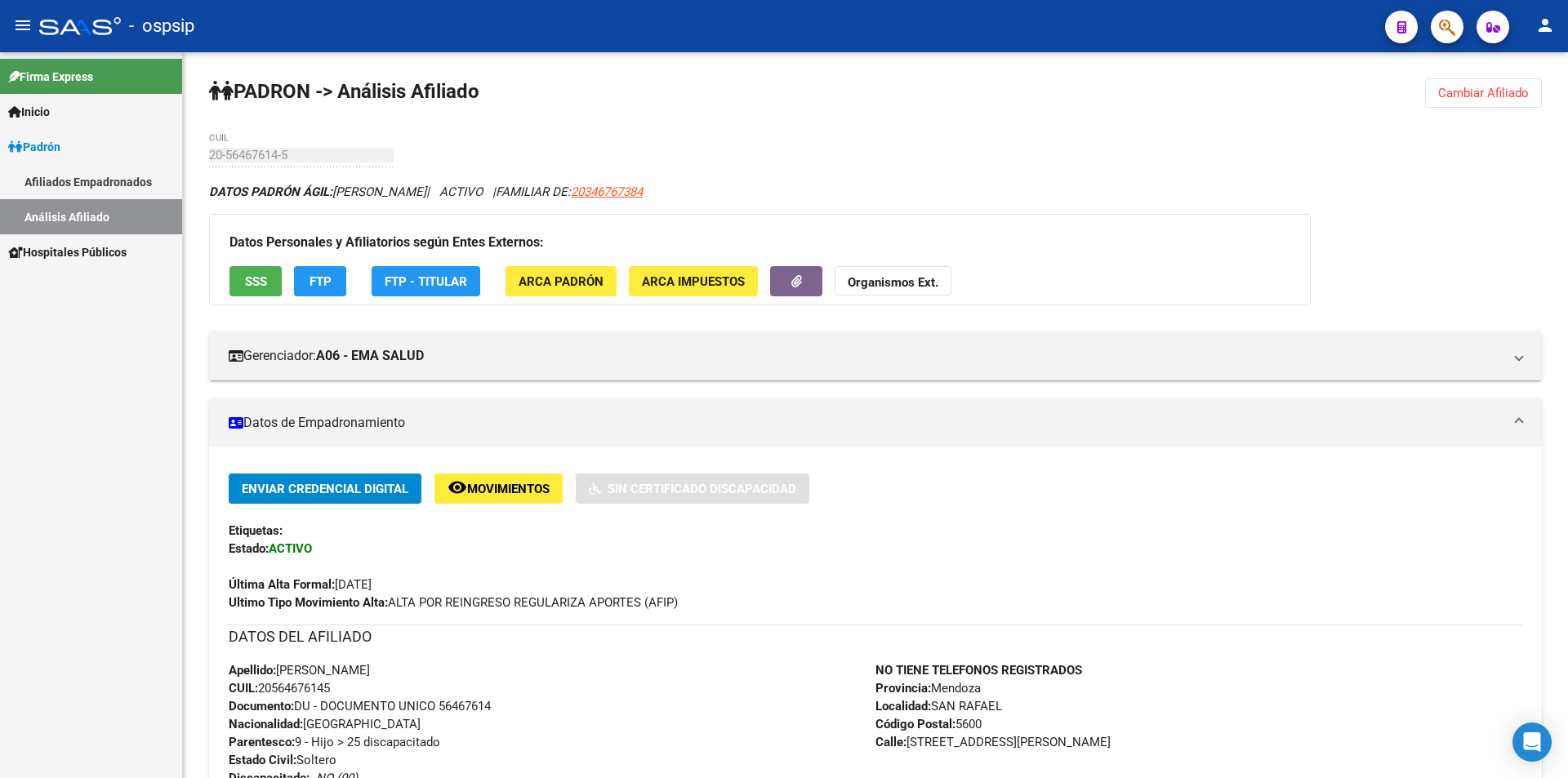
click at [1450, 92] on span "Cambiar Afiliado" at bounding box center [1482, 92] width 91 height 15
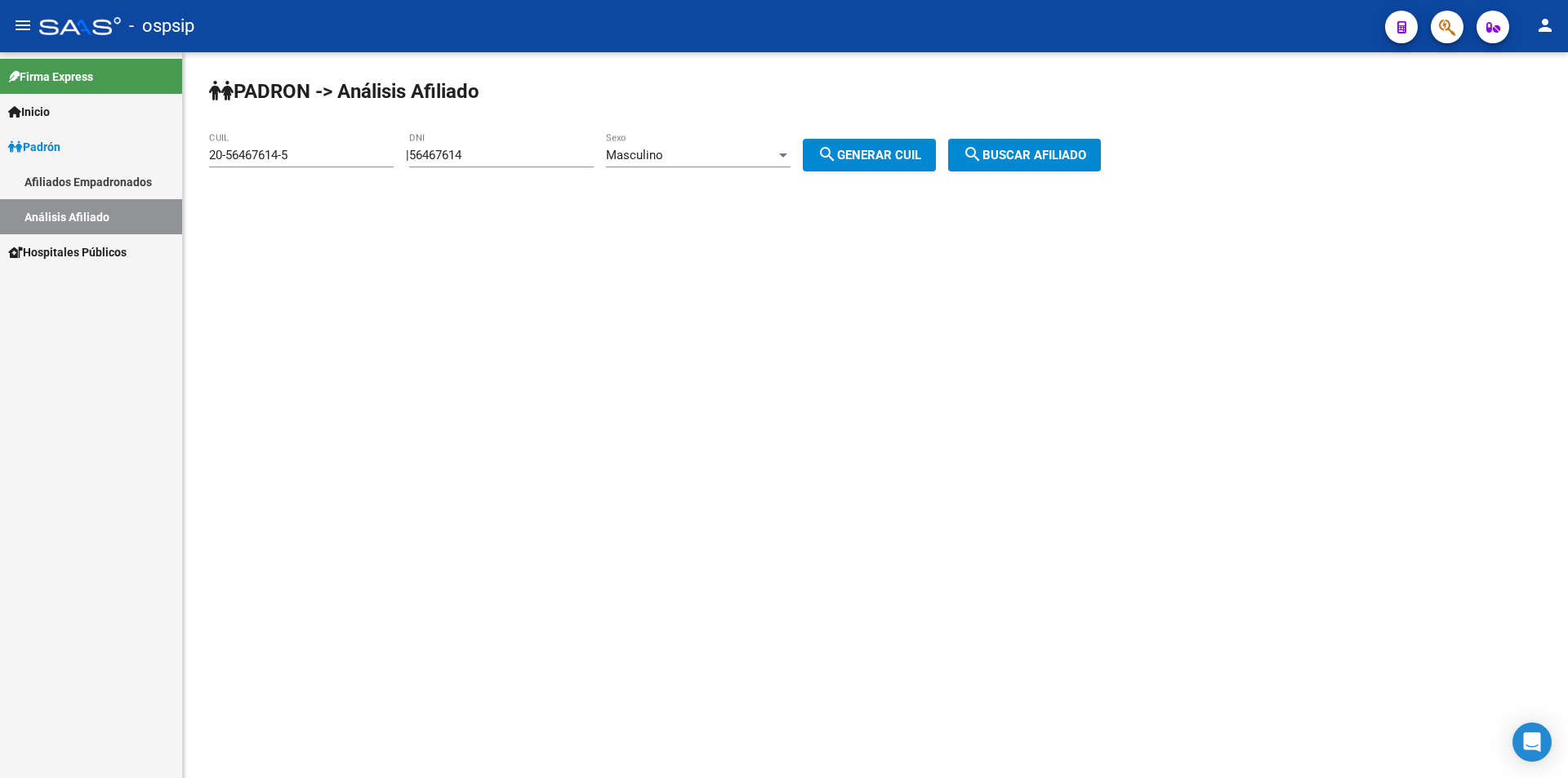
click at [497, 160] on div "56467614 DNI" at bounding box center [501, 149] width 185 height 35
click at [212, 155] on app-analisis-afiliado "PADRON -> Análisis Afiliado 20-56467614-5 CUIL | 56467614 DNI Masculino Sexo se…" at bounding box center [661, 155] width 904 height 15
drag, startPoint x: 304, startPoint y: 152, endPoint x: 76, endPoint y: 156, distance: 228.0
click at [73, 157] on mat-sidenav-container "Firma Express Inicio Calendario SSS Instructivos Contacto OS Padrón Afiliados E…" at bounding box center [784, 414] width 1568 height 725
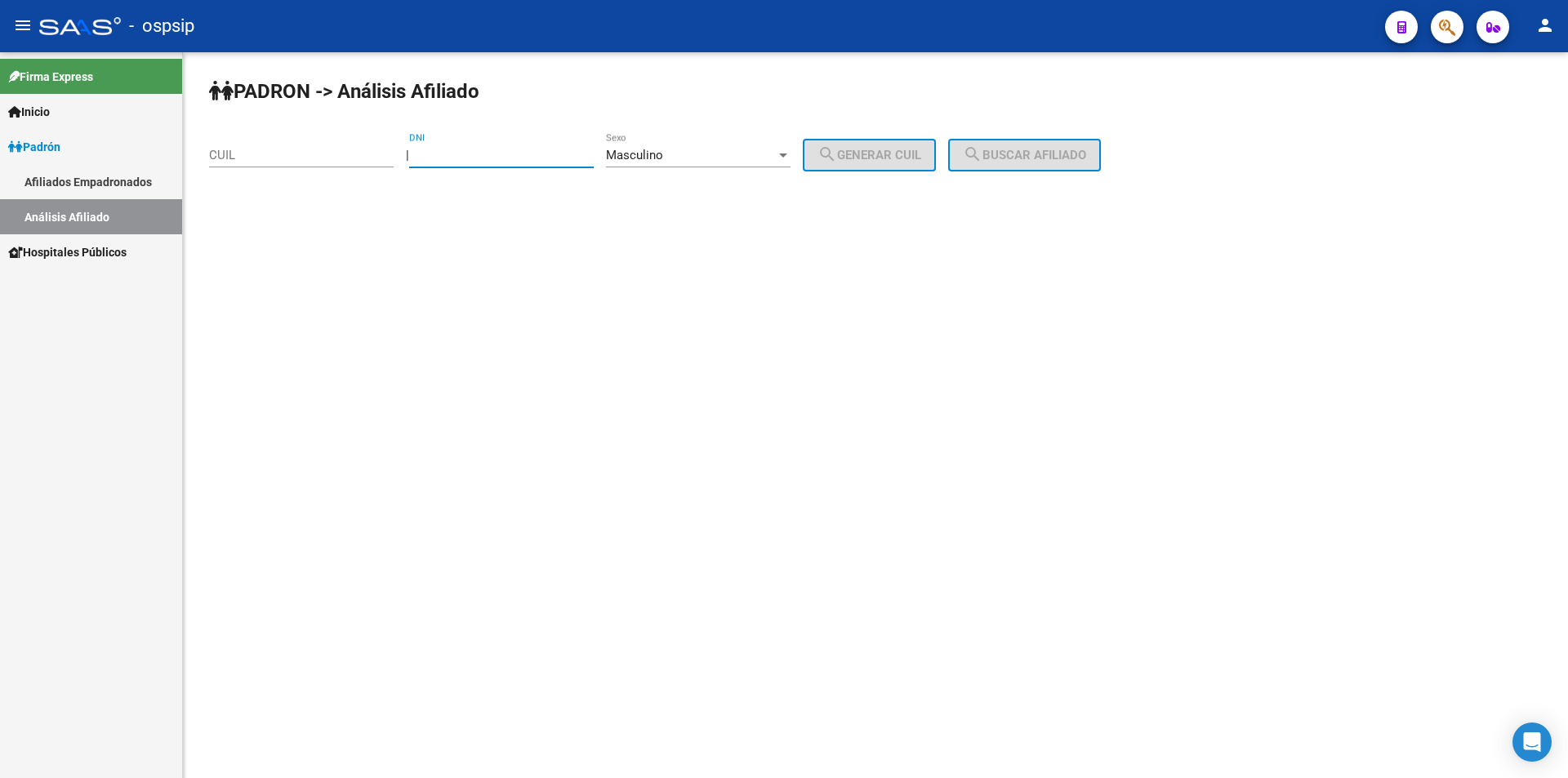
click at [492, 155] on input "DNI" at bounding box center [501, 155] width 185 height 15
click at [648, 138] on div "Masculino Sexo" at bounding box center [698, 149] width 185 height 35
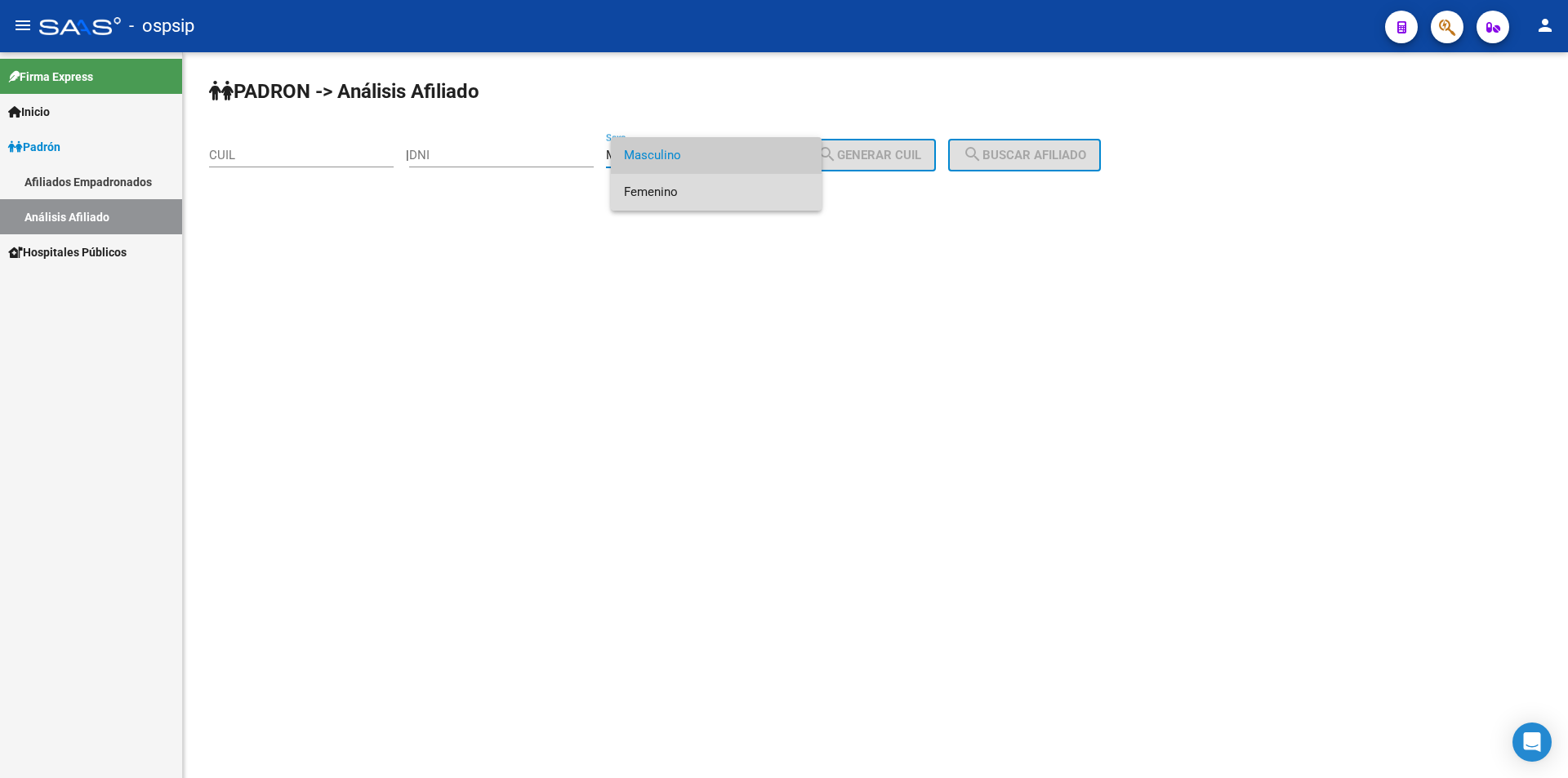
click at [663, 198] on span "Femenino" at bounding box center [716, 192] width 185 height 37
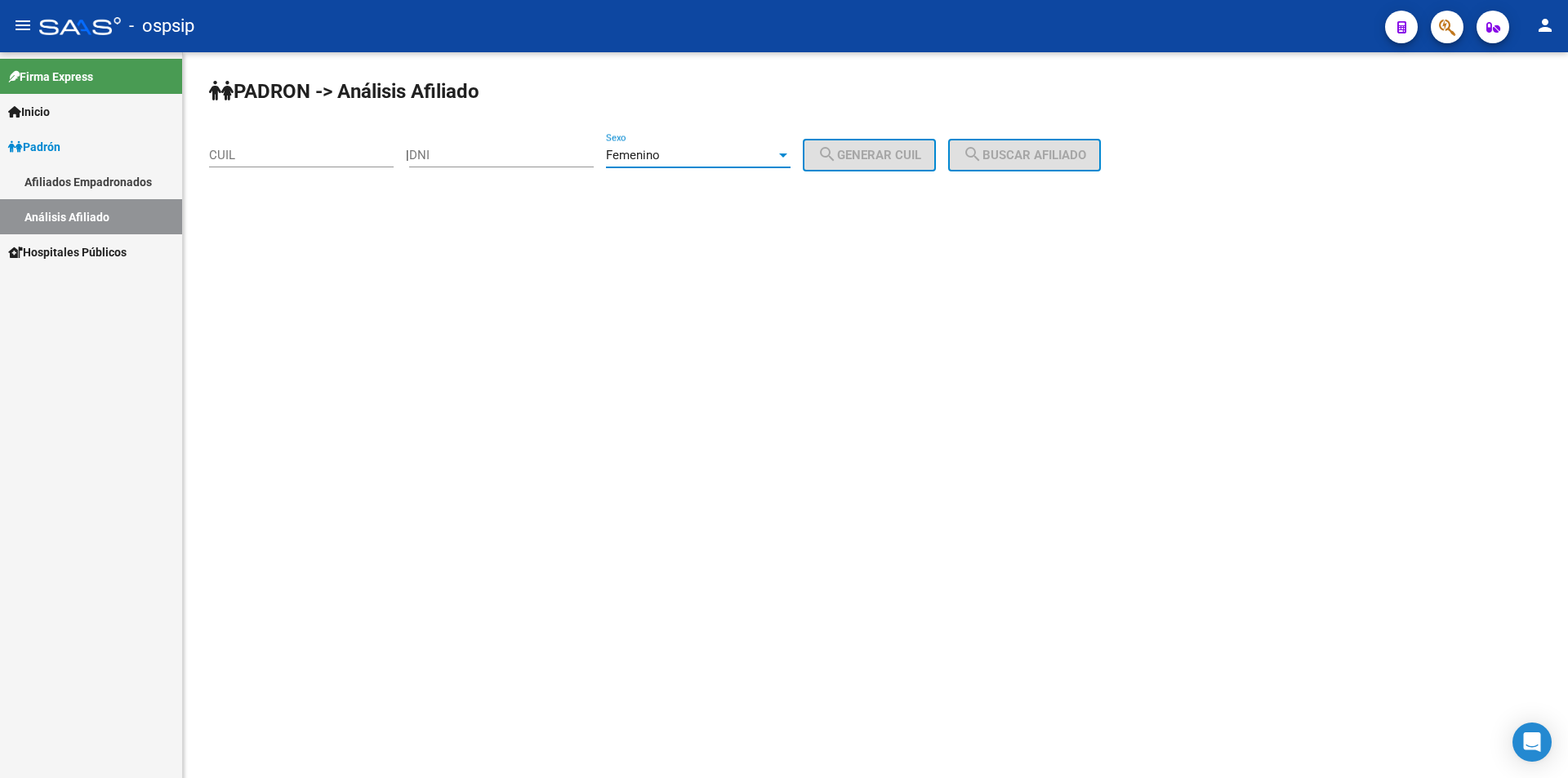
click at [652, 150] on span "Femenino" at bounding box center [632, 155] width 54 height 15
click at [626, 211] on div at bounding box center [784, 389] width 1568 height 778
click at [475, 161] on input "DNI" at bounding box center [501, 155] width 185 height 15
click at [484, 146] on div "DNI" at bounding box center [501, 149] width 185 height 35
type input "52164146"
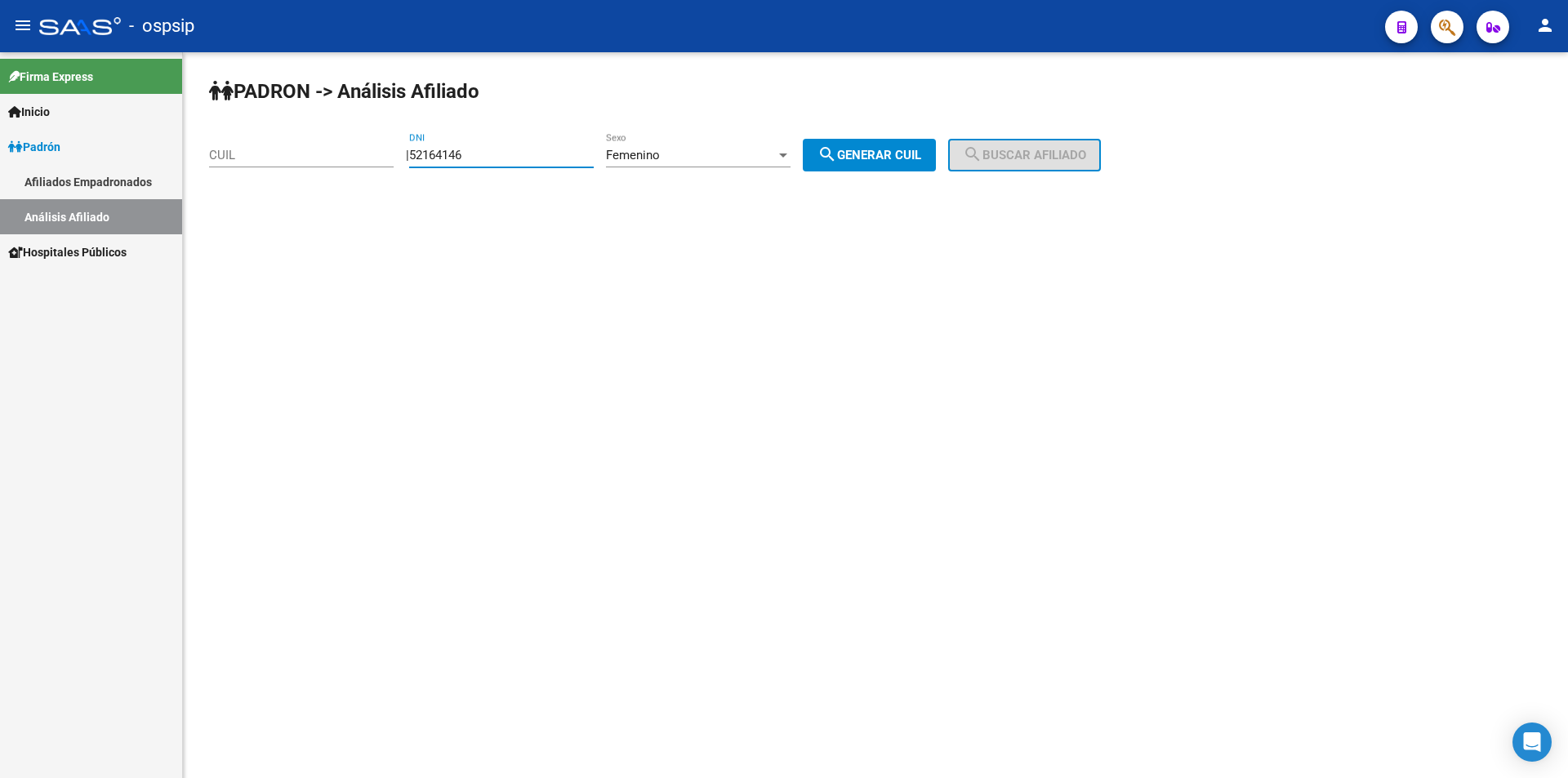
drag, startPoint x: 897, startPoint y: 149, endPoint x: 949, endPoint y: 142, distance: 52.5
click at [901, 149] on span "search Generar CUIL" at bounding box center [869, 155] width 104 height 15
type input "27-52164146-6"
click at [1010, 149] on span "search Buscar afiliado" at bounding box center [1024, 155] width 124 height 15
